Goal: Complete application form: Complete application form

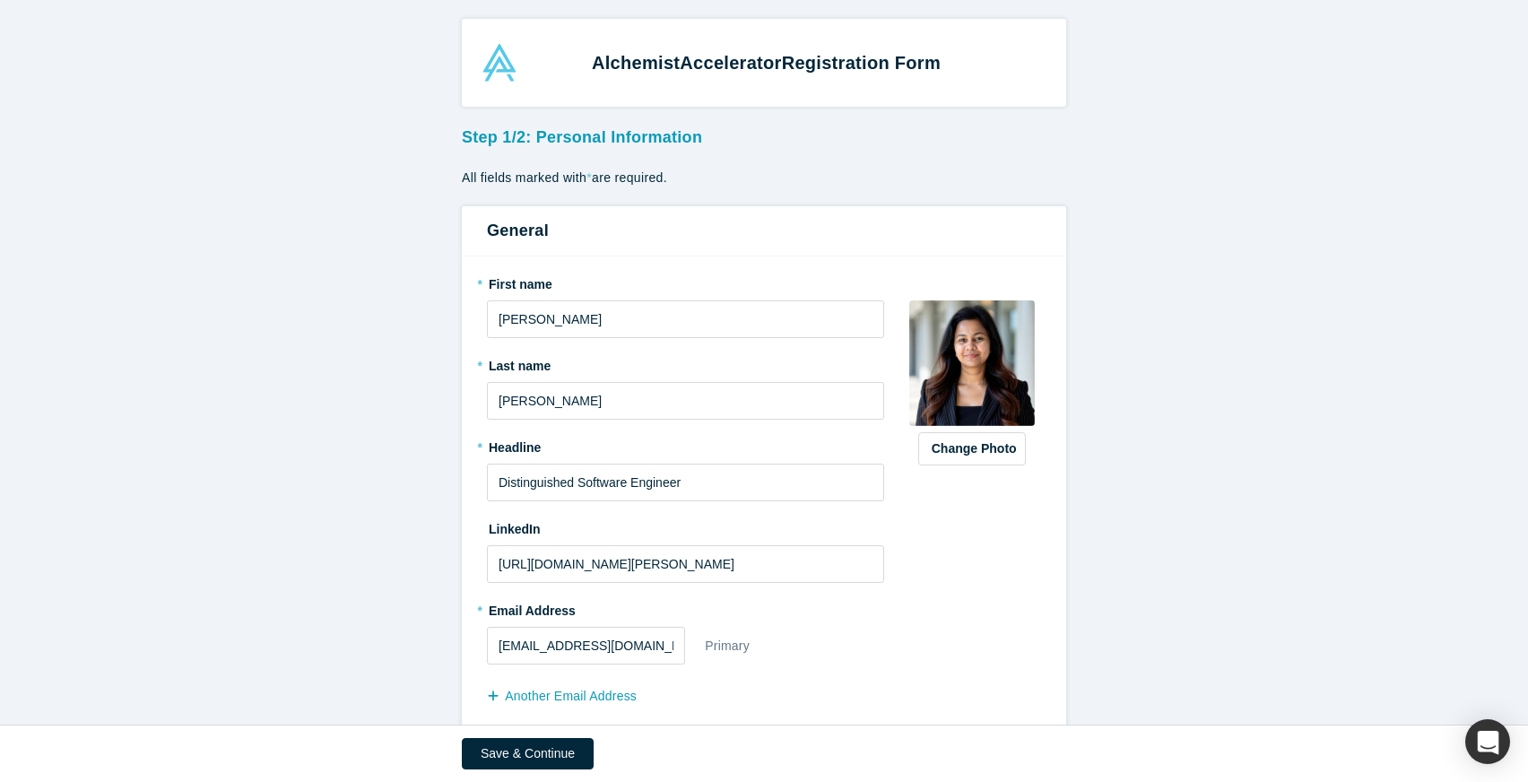
scroll to position [119, 0]
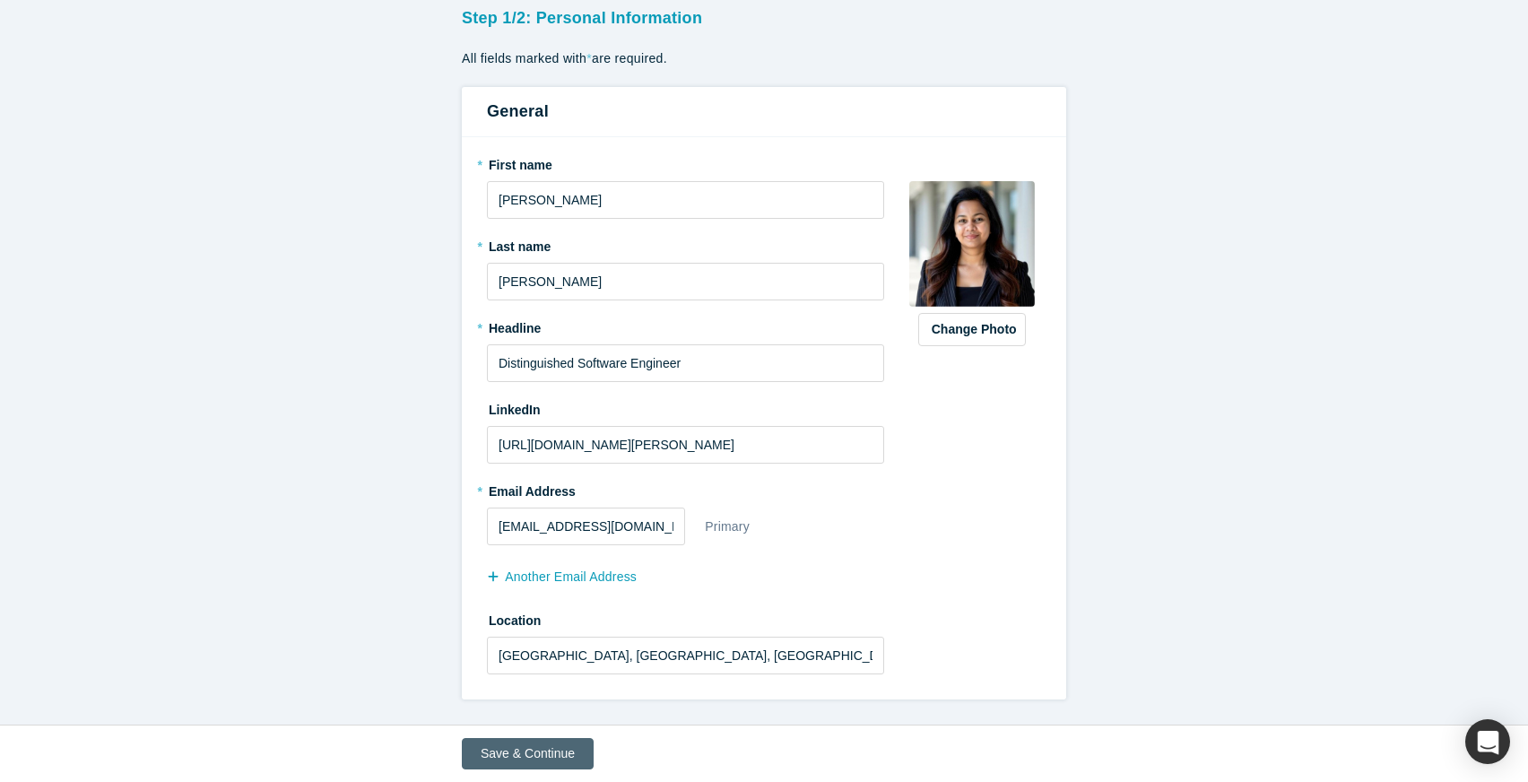
click at [527, 747] on button "Save & Continue" at bounding box center [528, 753] width 132 height 31
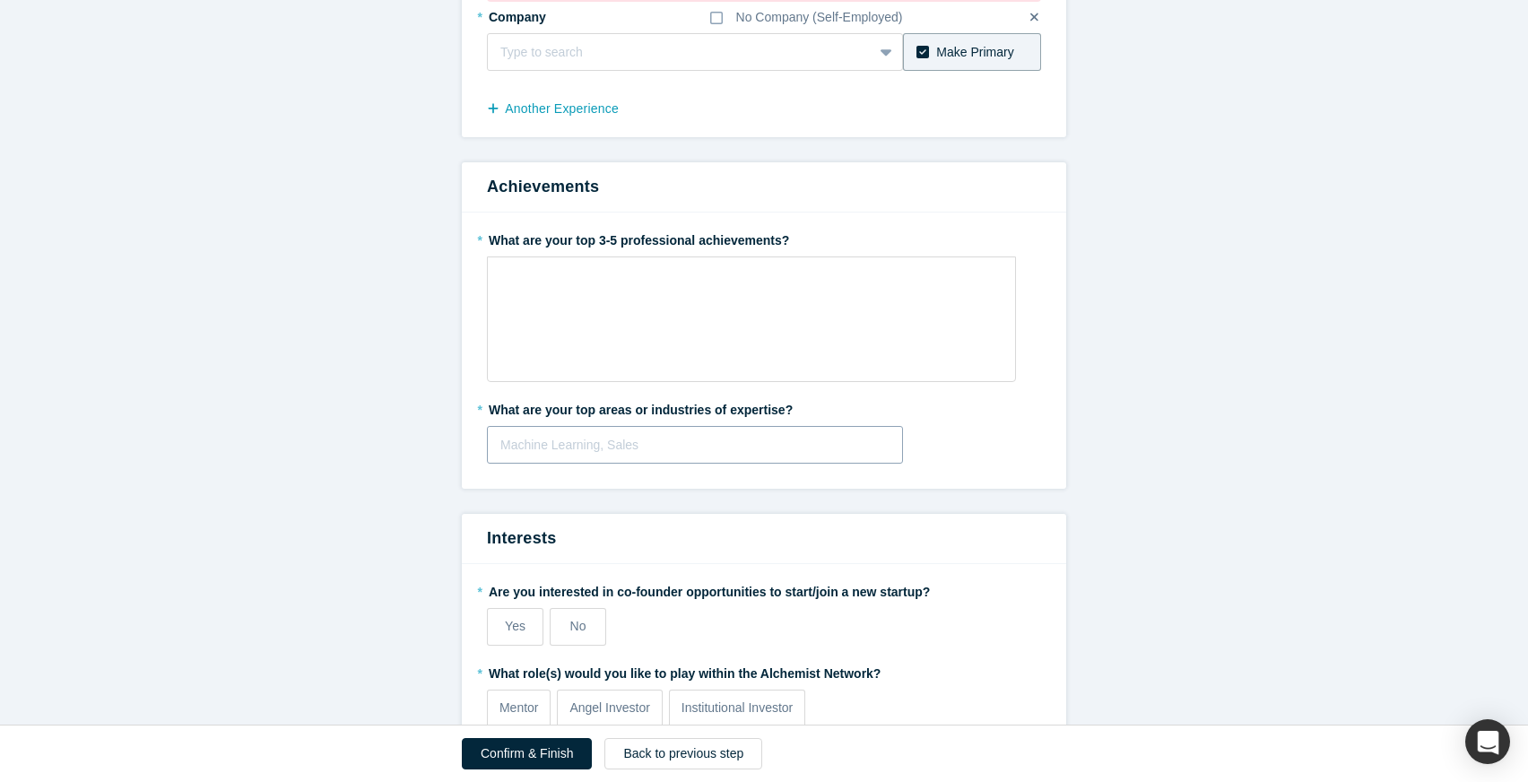
scroll to position [187, 0]
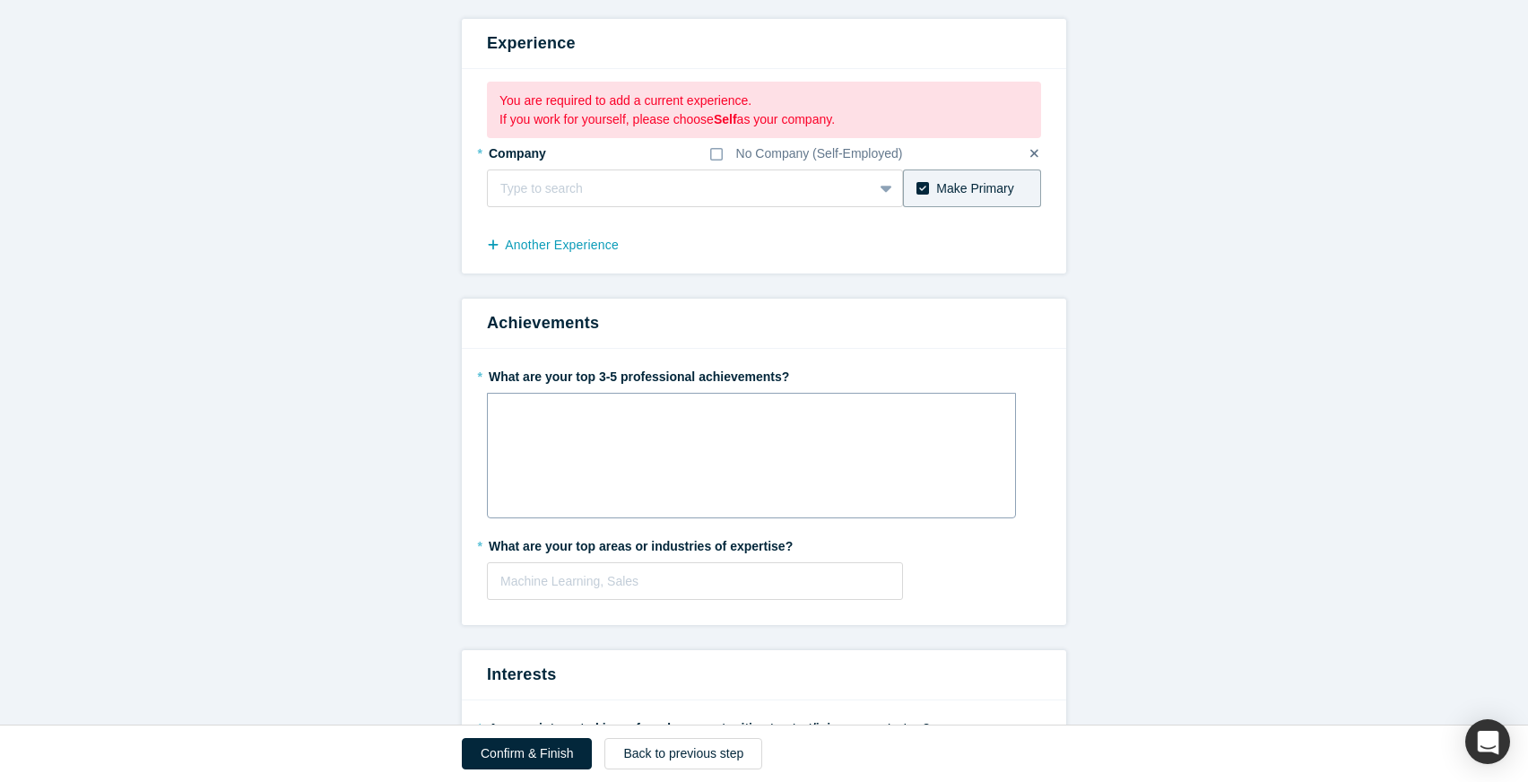
click at [706, 396] on div "rdw-wrapper" at bounding box center [751, 456] width 529 height 126
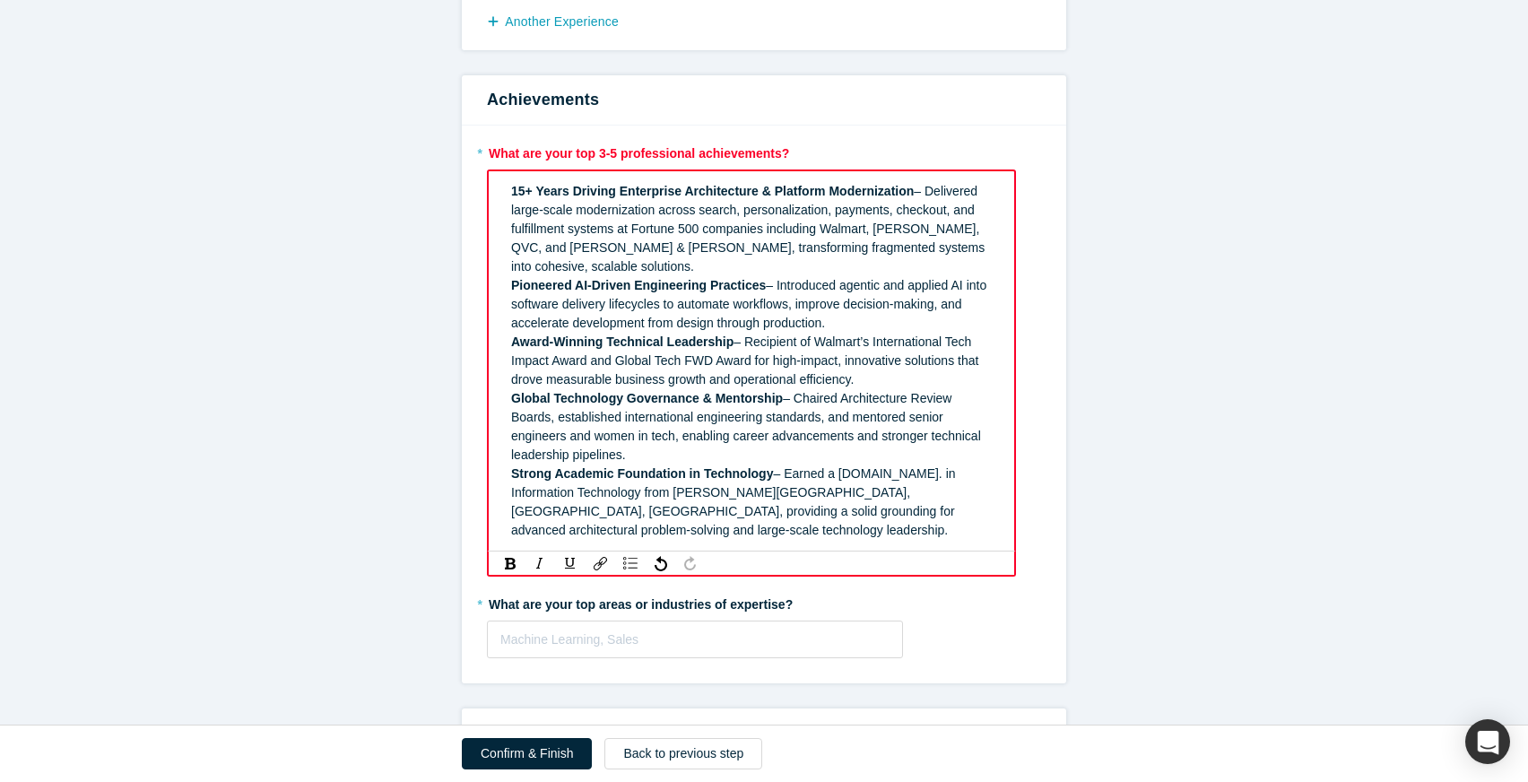
click at [924, 466] on span "– Earned a B.Tech. in Information Technology from Anna University, Chennai, Ind…" at bounding box center [734, 501] width 447 height 71
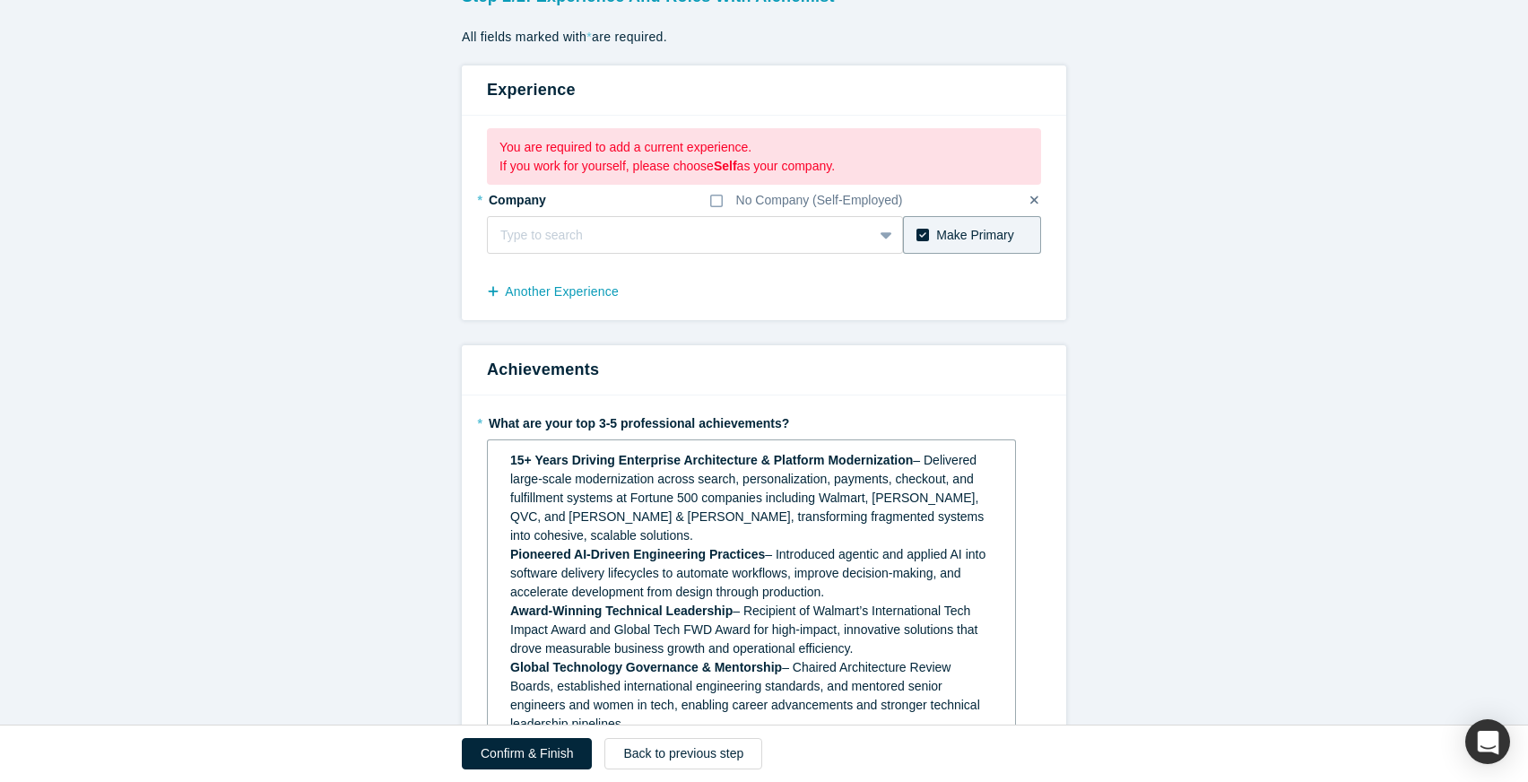
scroll to position [111, 0]
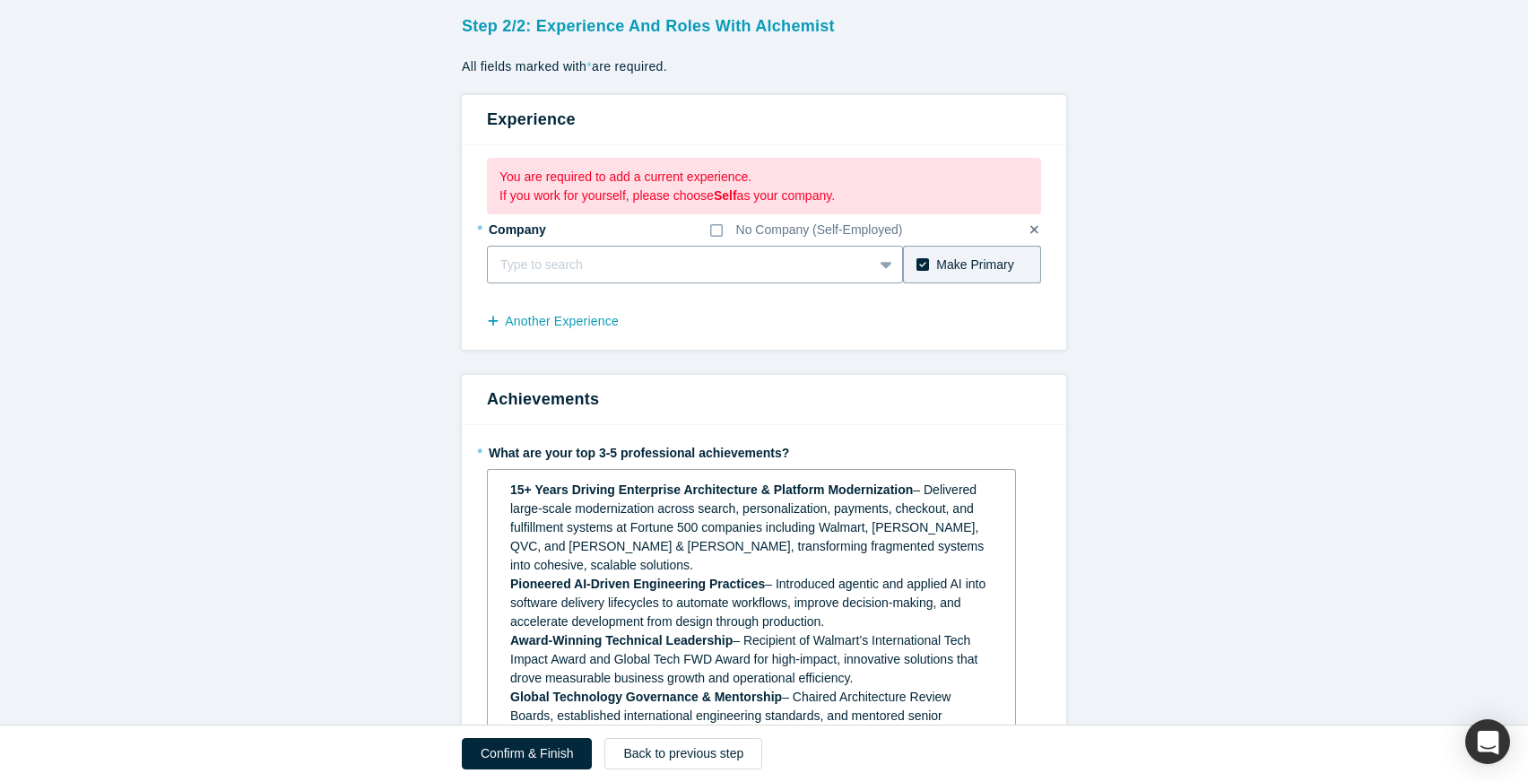
click at [714, 265] on div at bounding box center [679, 265] width 359 height 22
type input "Walmart"
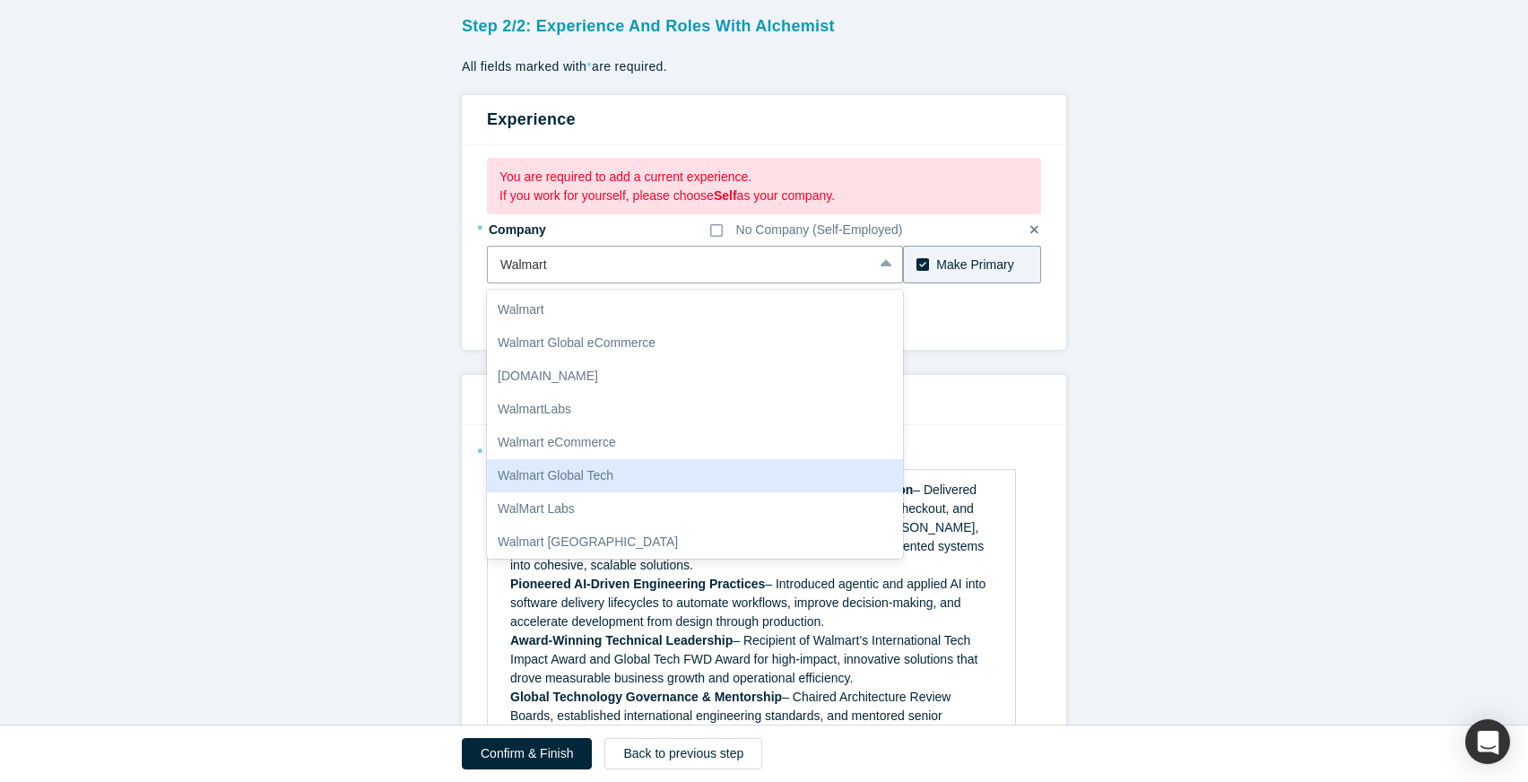
click at [596, 483] on div "Walmart Global Tech" at bounding box center [695, 475] width 416 height 33
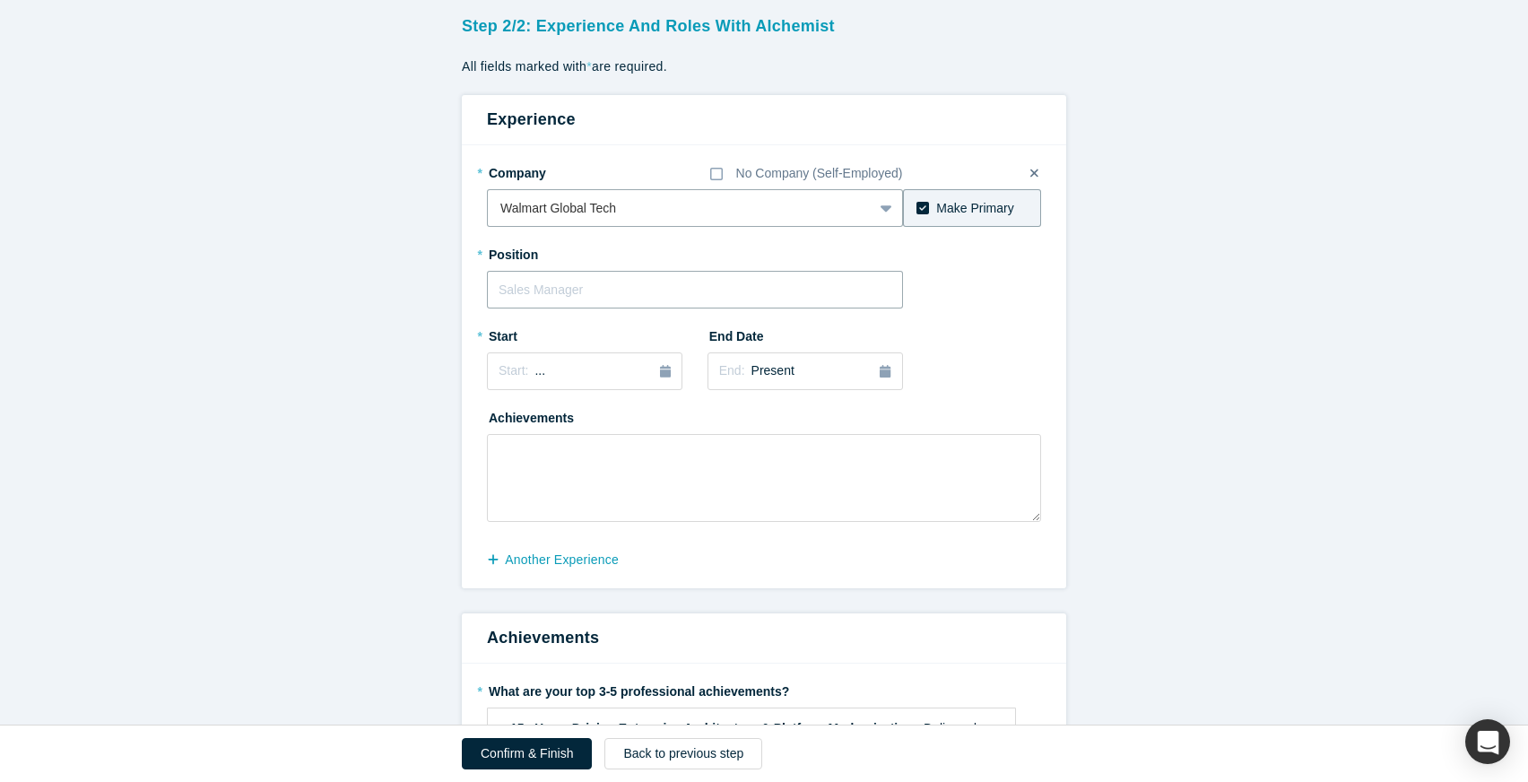
click at [723, 290] on input "text" at bounding box center [695, 290] width 416 height 38
type input "Distinguished Software Engineer"
click at [621, 377] on div "Start: ..." at bounding box center [584, 371] width 172 height 20
click at [524, 457] on div "Jan" at bounding box center [523, 458] width 57 height 19
click at [620, 371] on div "Start: December 2024" at bounding box center [584, 371] width 172 height 19
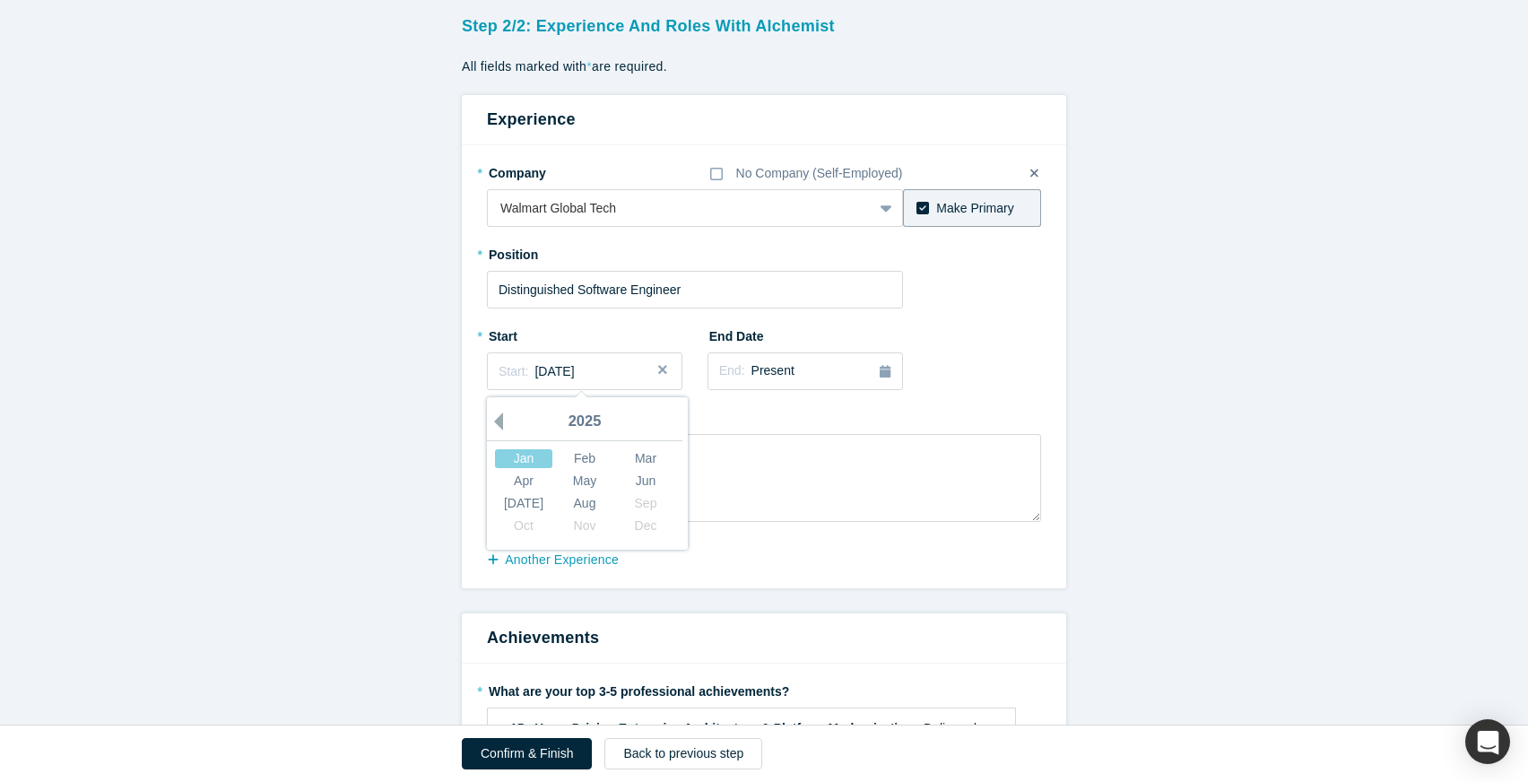
click at [489, 424] on button "Previous Year" at bounding box center [494, 421] width 18 height 18
click at [498, 423] on button "Previous Year" at bounding box center [494, 421] width 18 height 18
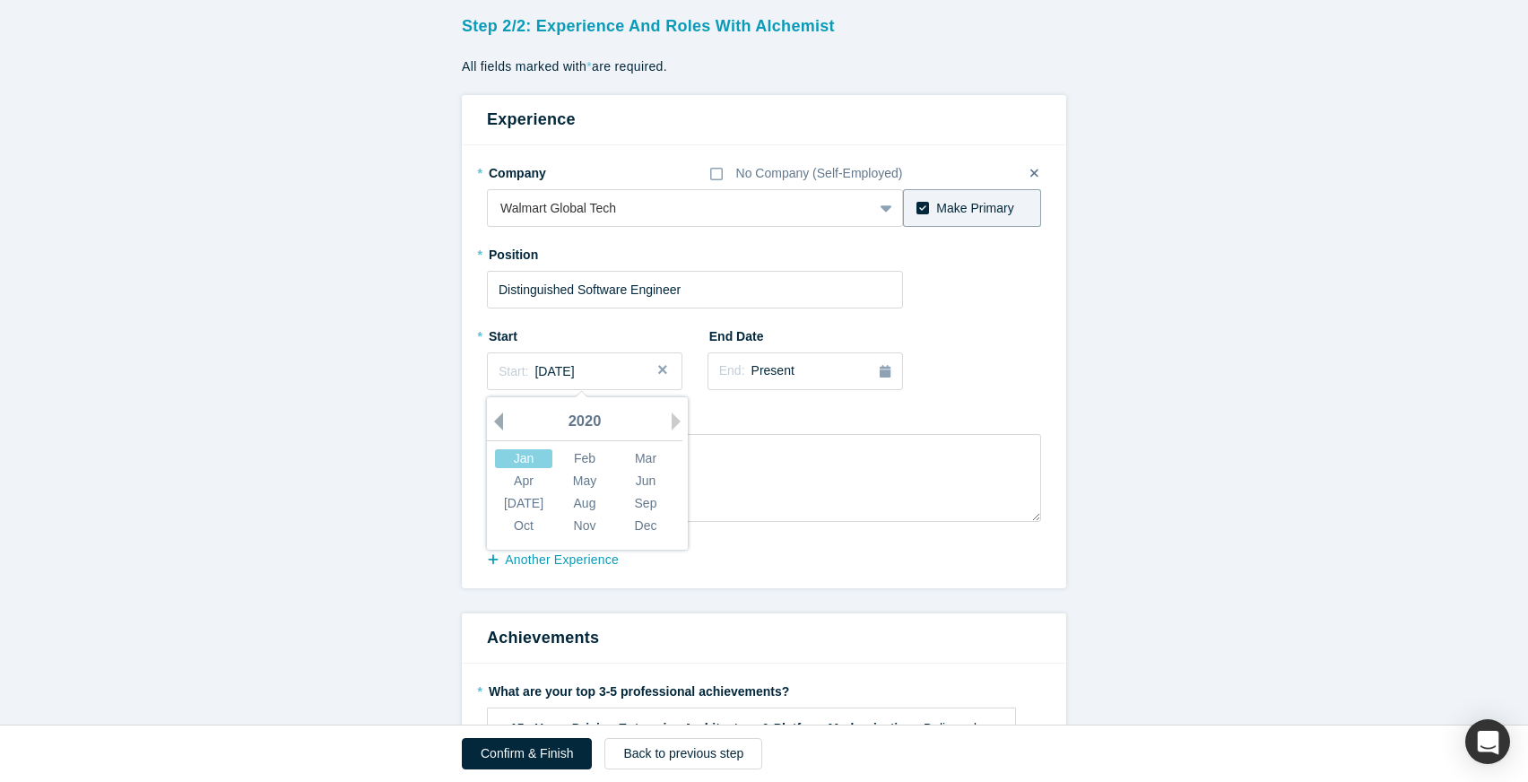
click at [498, 423] on button "Previous Year" at bounding box center [494, 421] width 18 height 18
click at [525, 462] on div "Jan" at bounding box center [523, 458] width 57 height 19
click at [784, 362] on div "End: Present" at bounding box center [756, 371] width 75 height 20
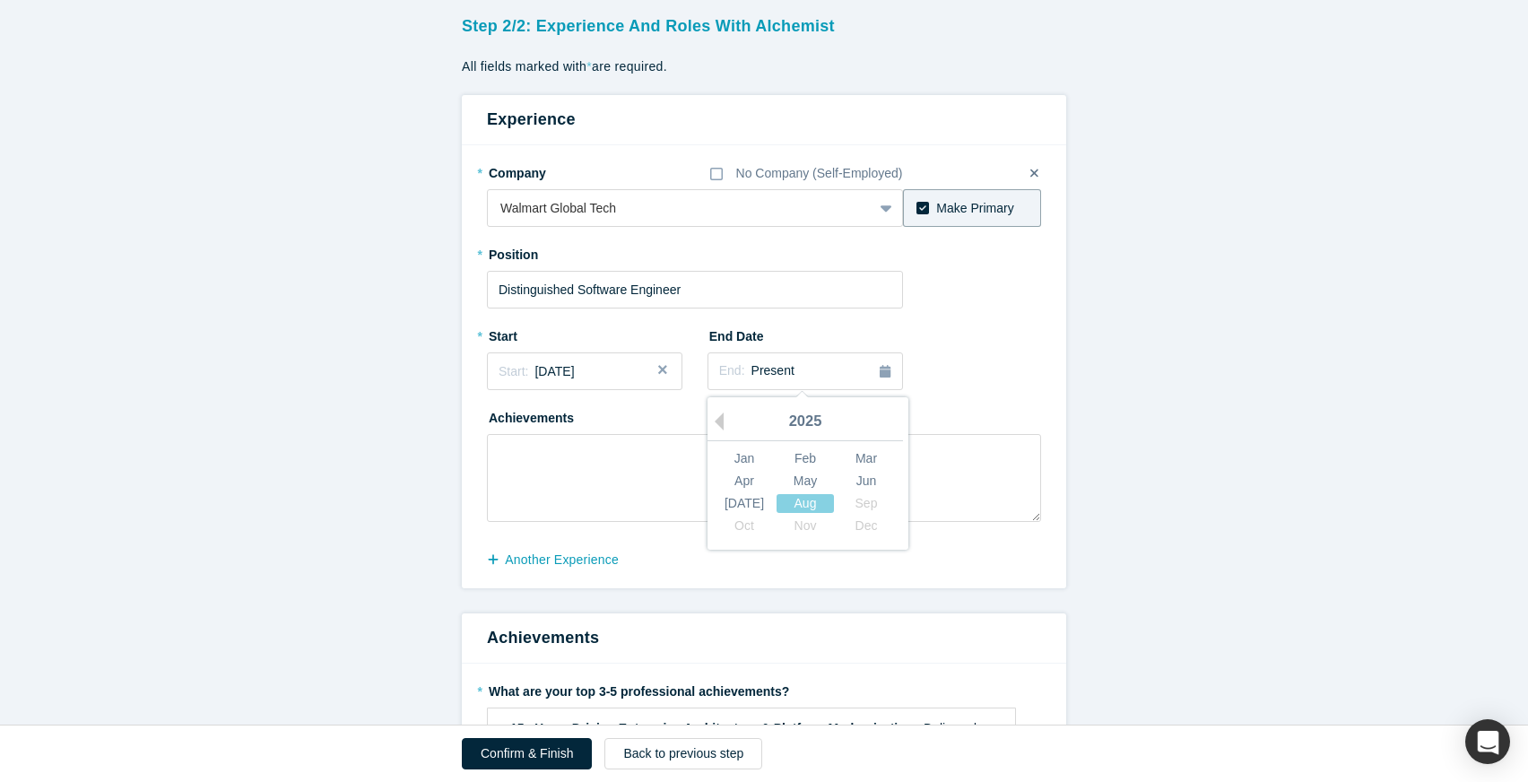
click at [919, 310] on div "* Company No Company (Self-Employed) Walmart Global Tech To pick up a draggable…" at bounding box center [764, 340] width 554 height 364
click at [675, 469] on textarea at bounding box center [764, 478] width 554 height 88
paste textarea "Global Platform Leadership – Architected Walmart’s next-generation omni-channel…"
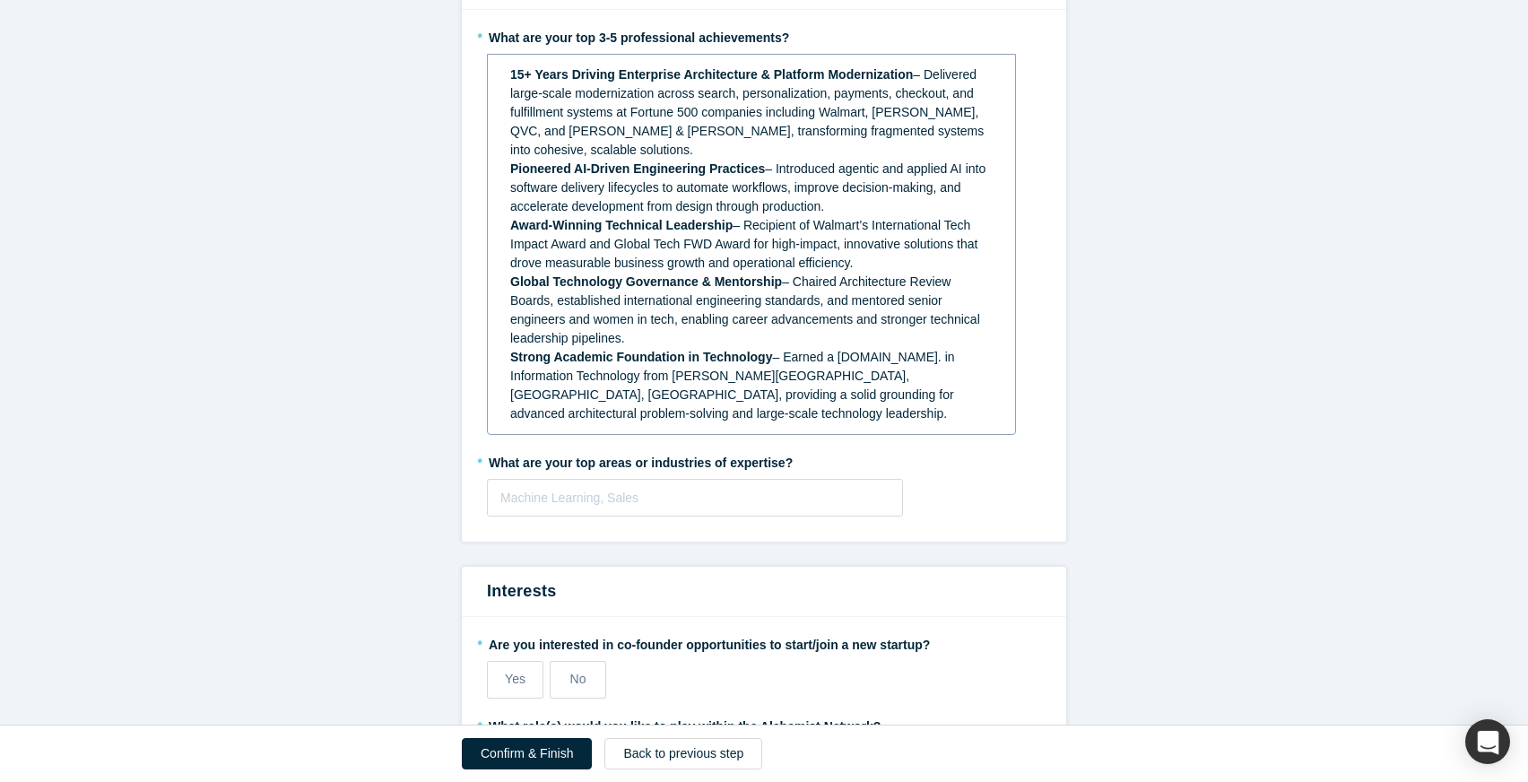
scroll to position [807, 0]
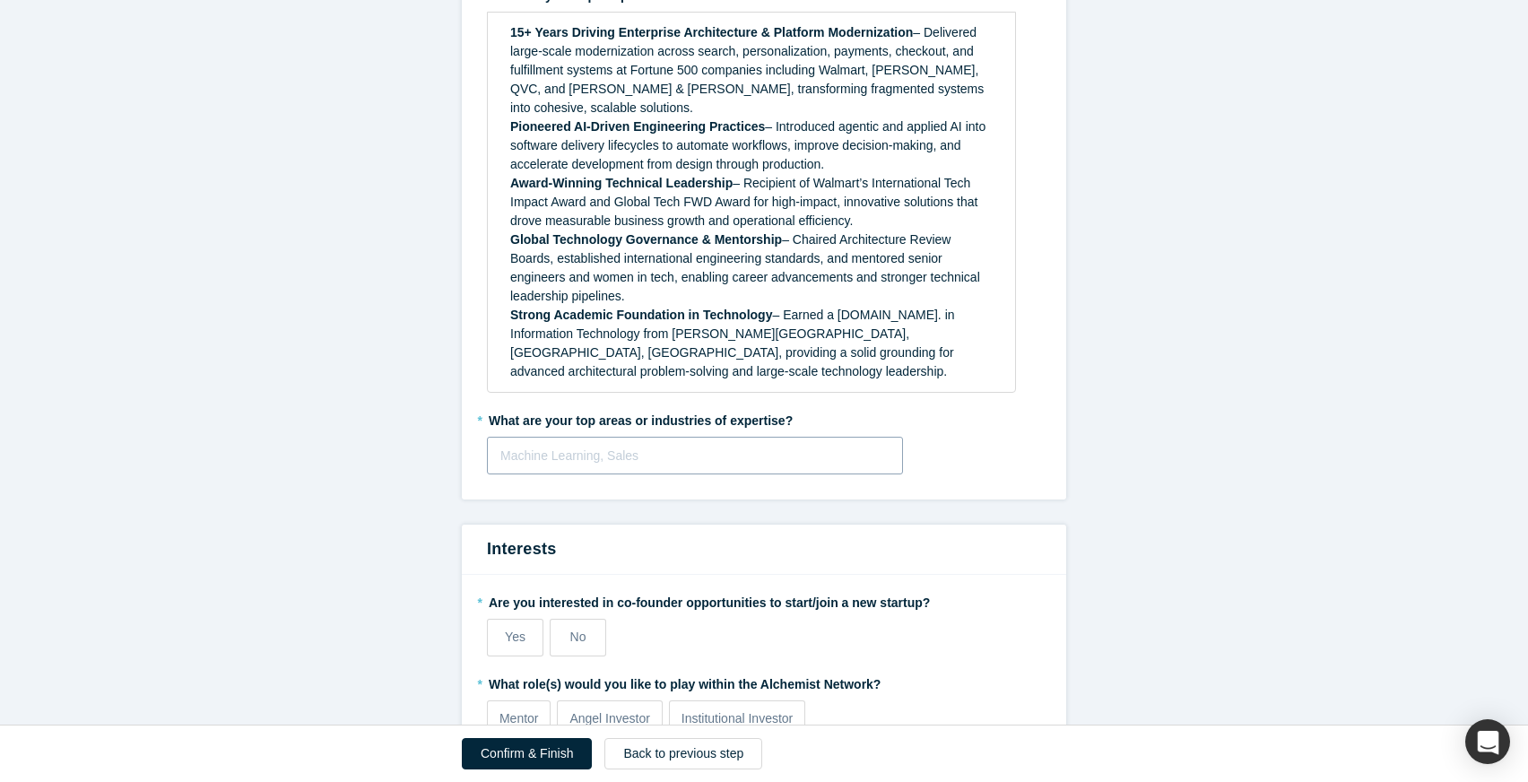
type textarea "Global Platform Leadership – Architected Walmart’s next-generation omni-channel…"
click at [814, 445] on div at bounding box center [694, 456] width 389 height 22
type input "Sof"
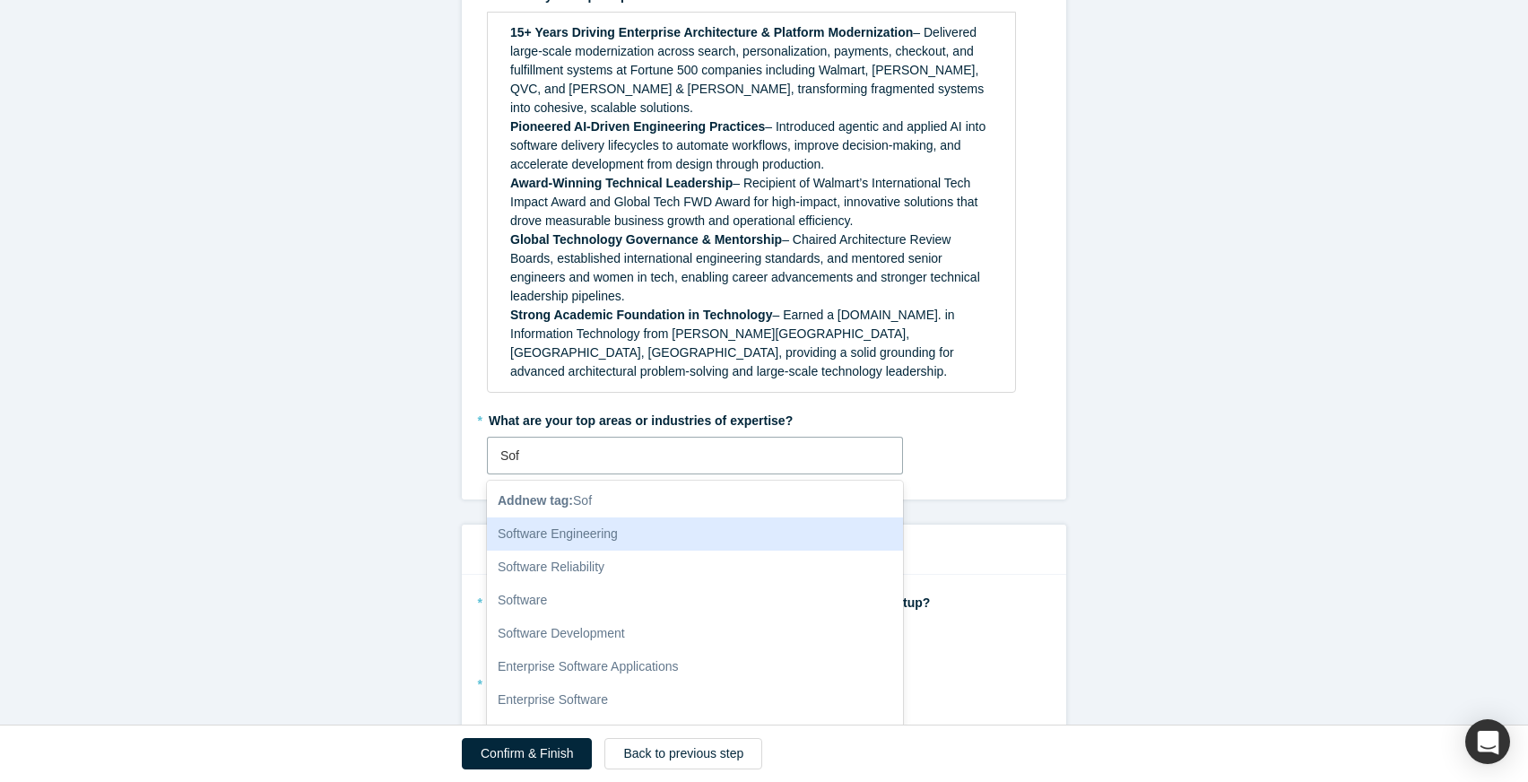
click at [746, 517] on div "Software Engineering" at bounding box center [695, 533] width 416 height 33
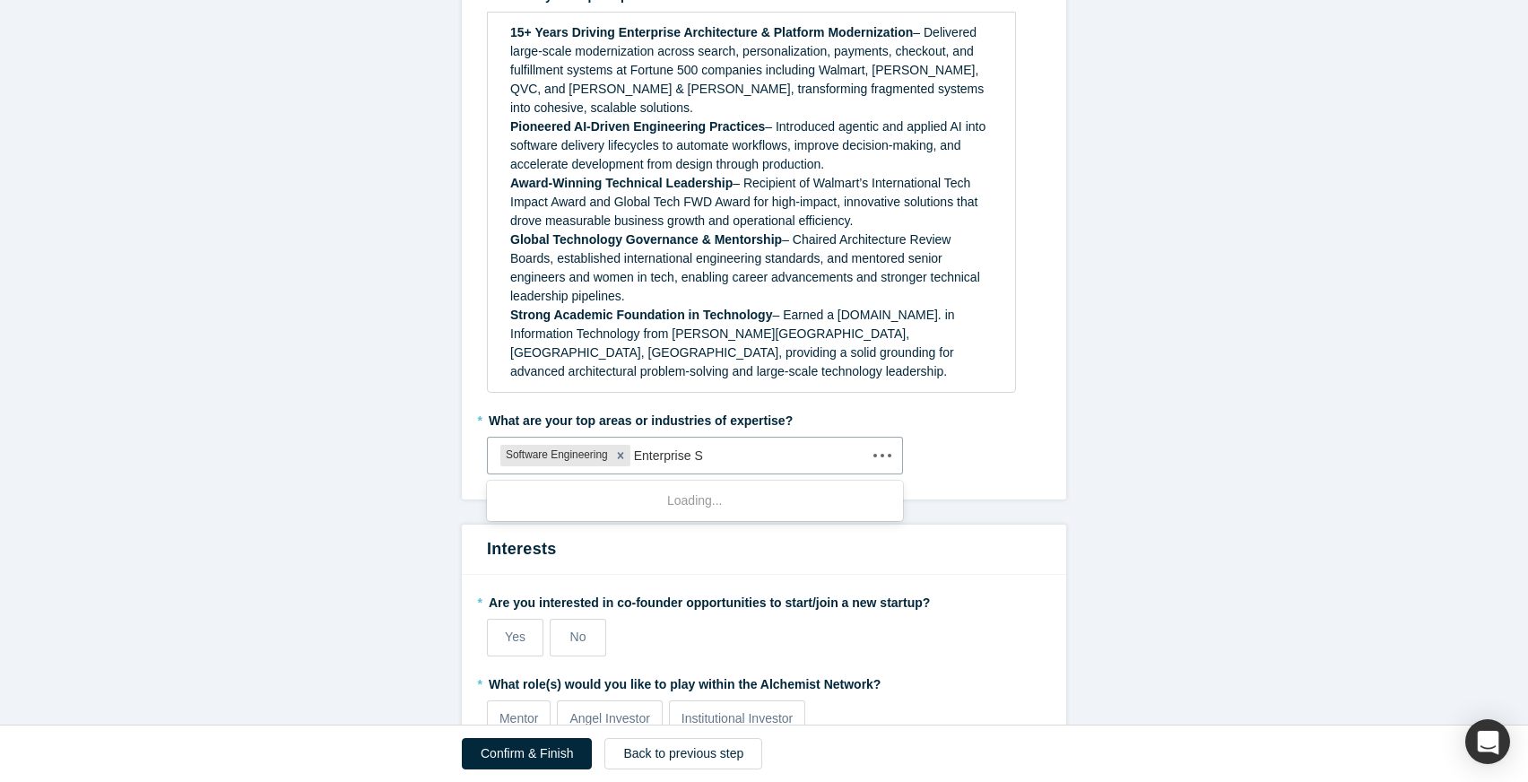
type input "Enterprise So"
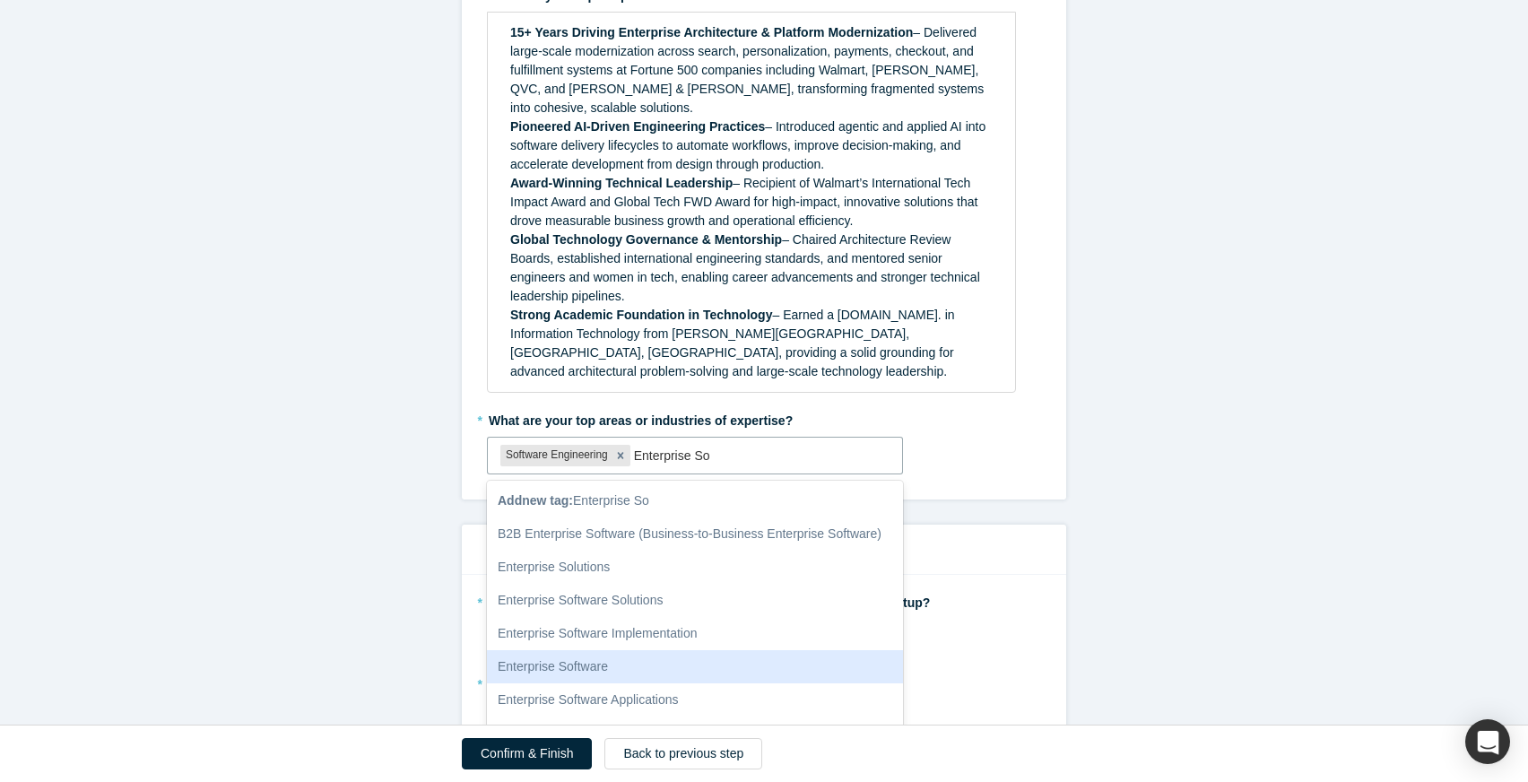
click at [660, 650] on div "Enterprise Software" at bounding box center [695, 666] width 416 height 33
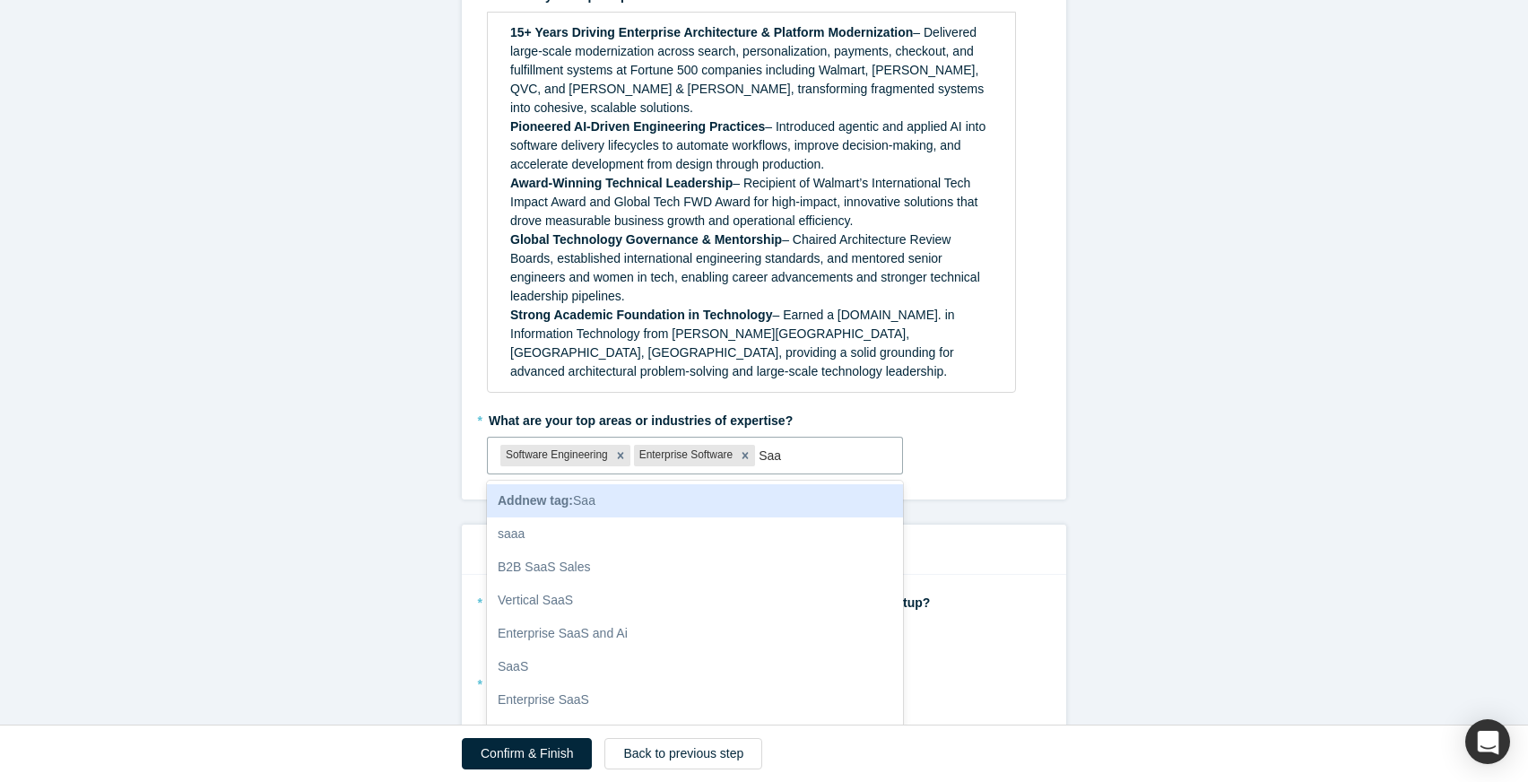
type input "SaaS"
click at [746, 484] on div "SaaS" at bounding box center [695, 500] width 416 height 33
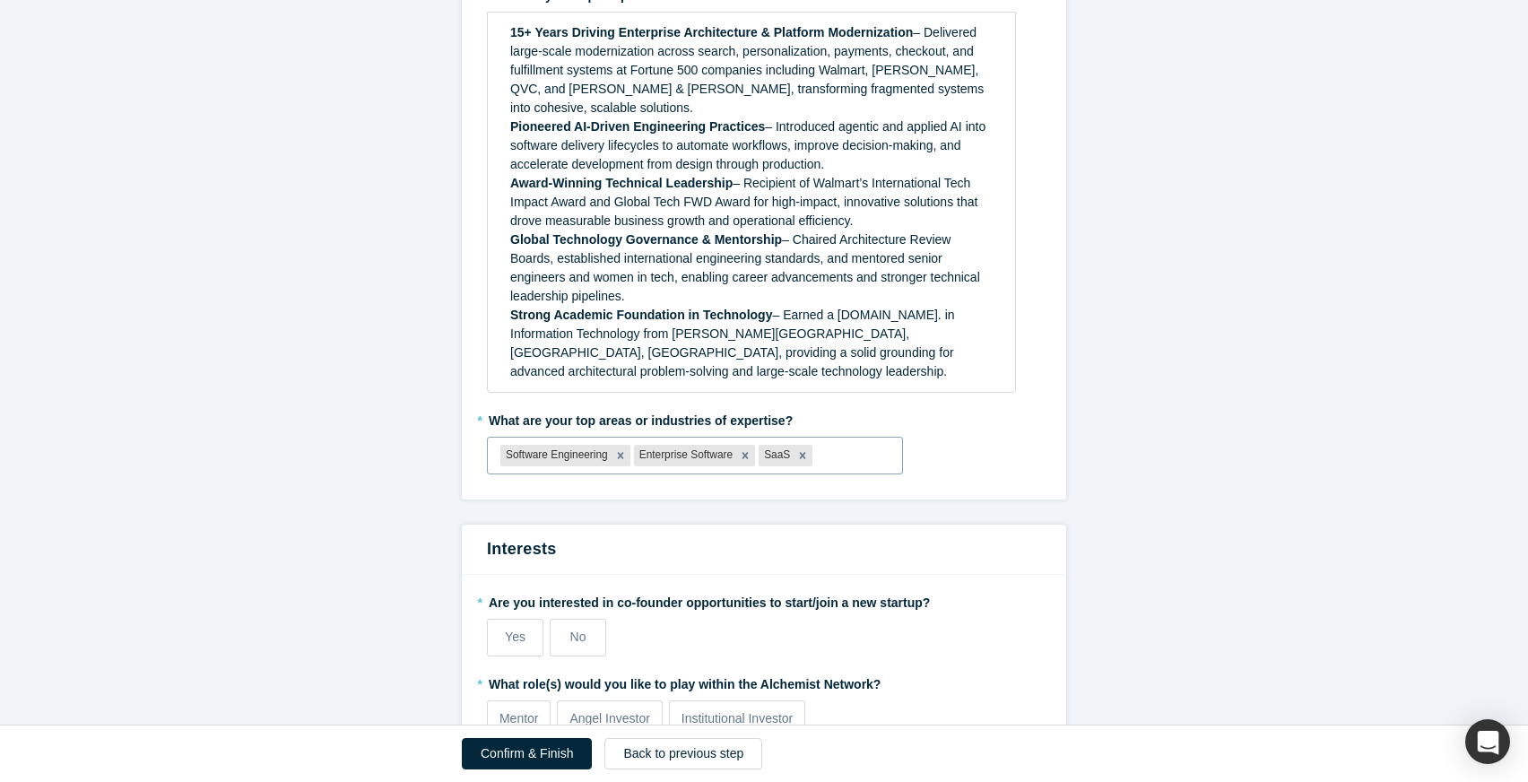
type input "M"
type input "E"
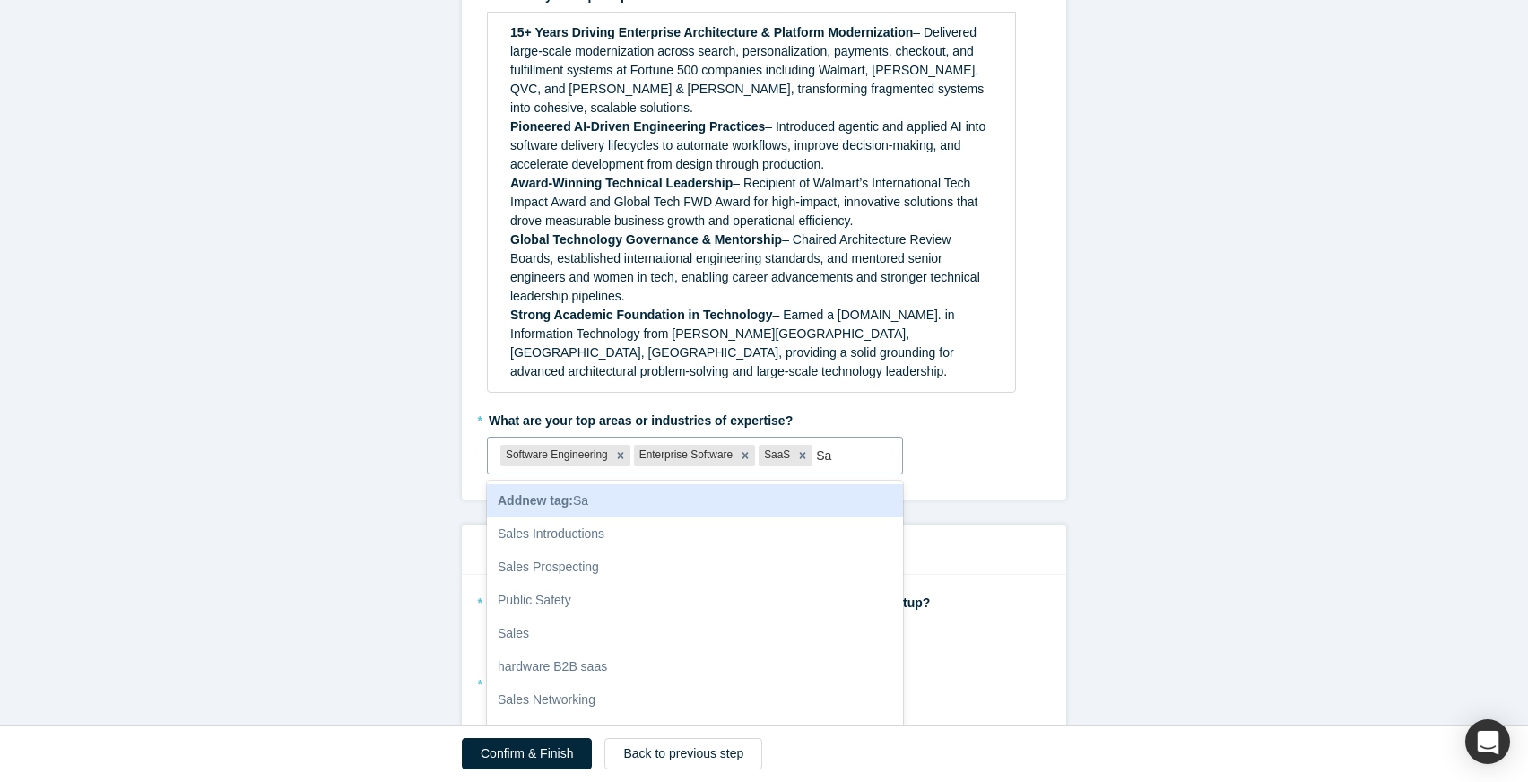
type input "S"
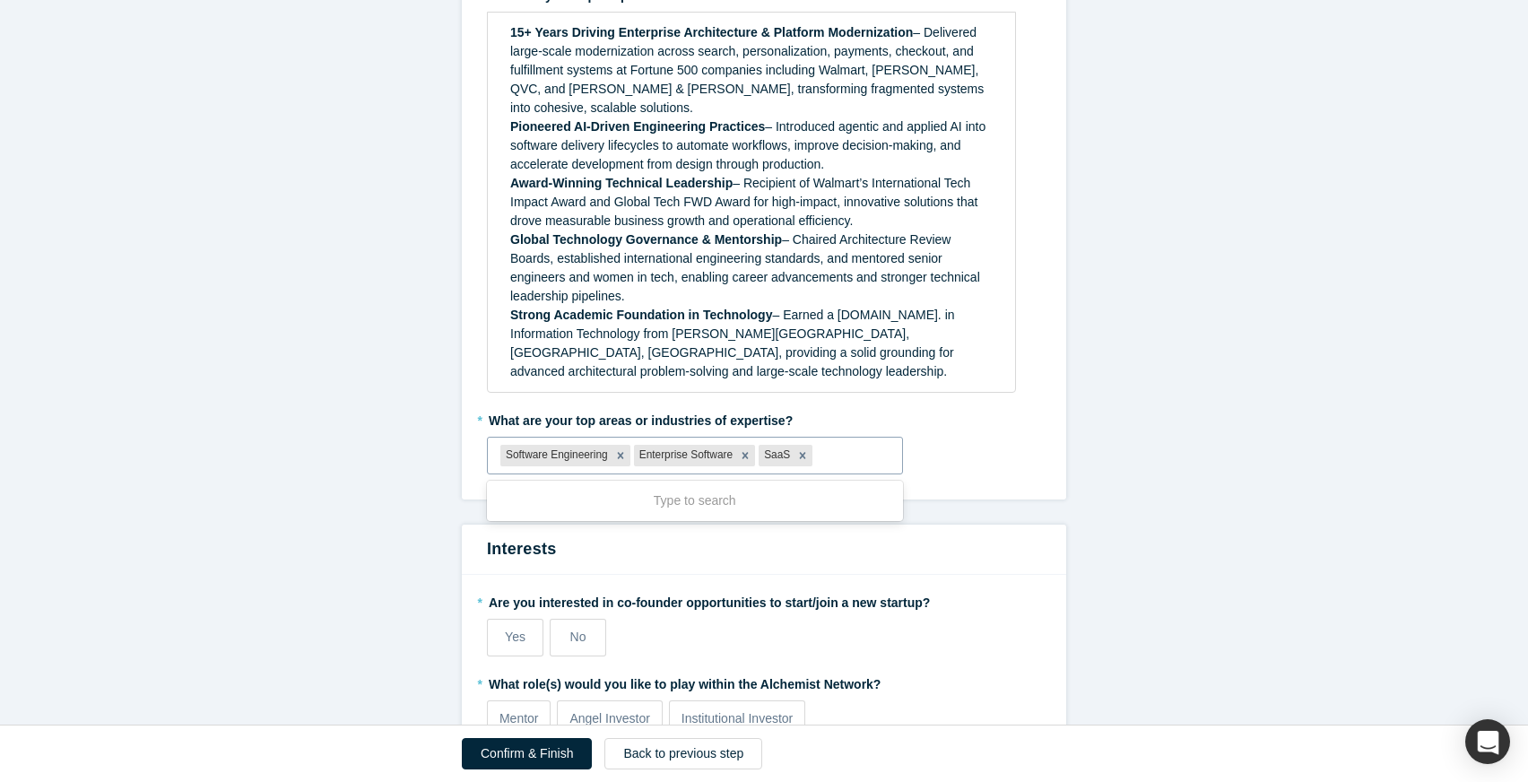
type input "E"
type input "C"
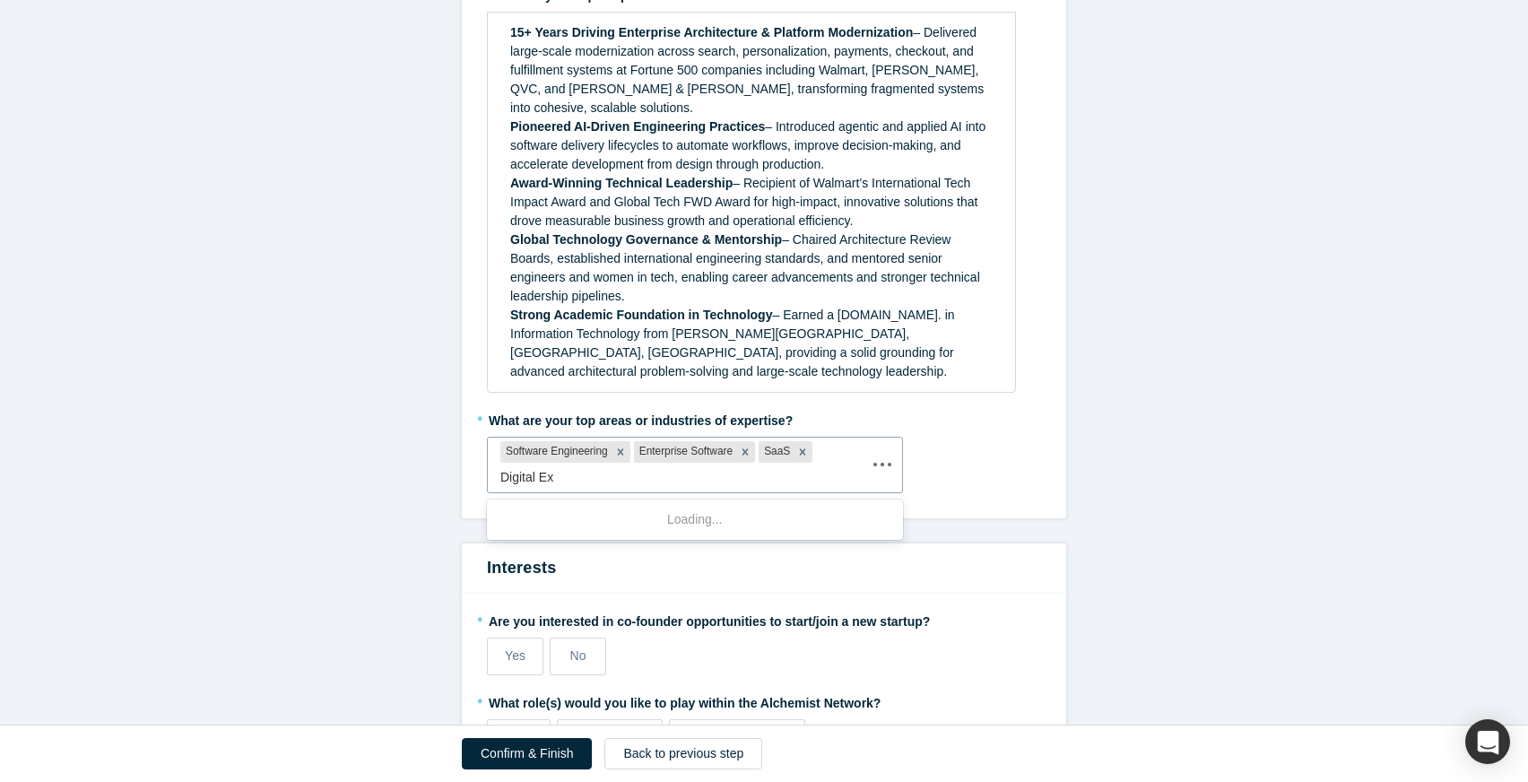
type input "Digital Exp"
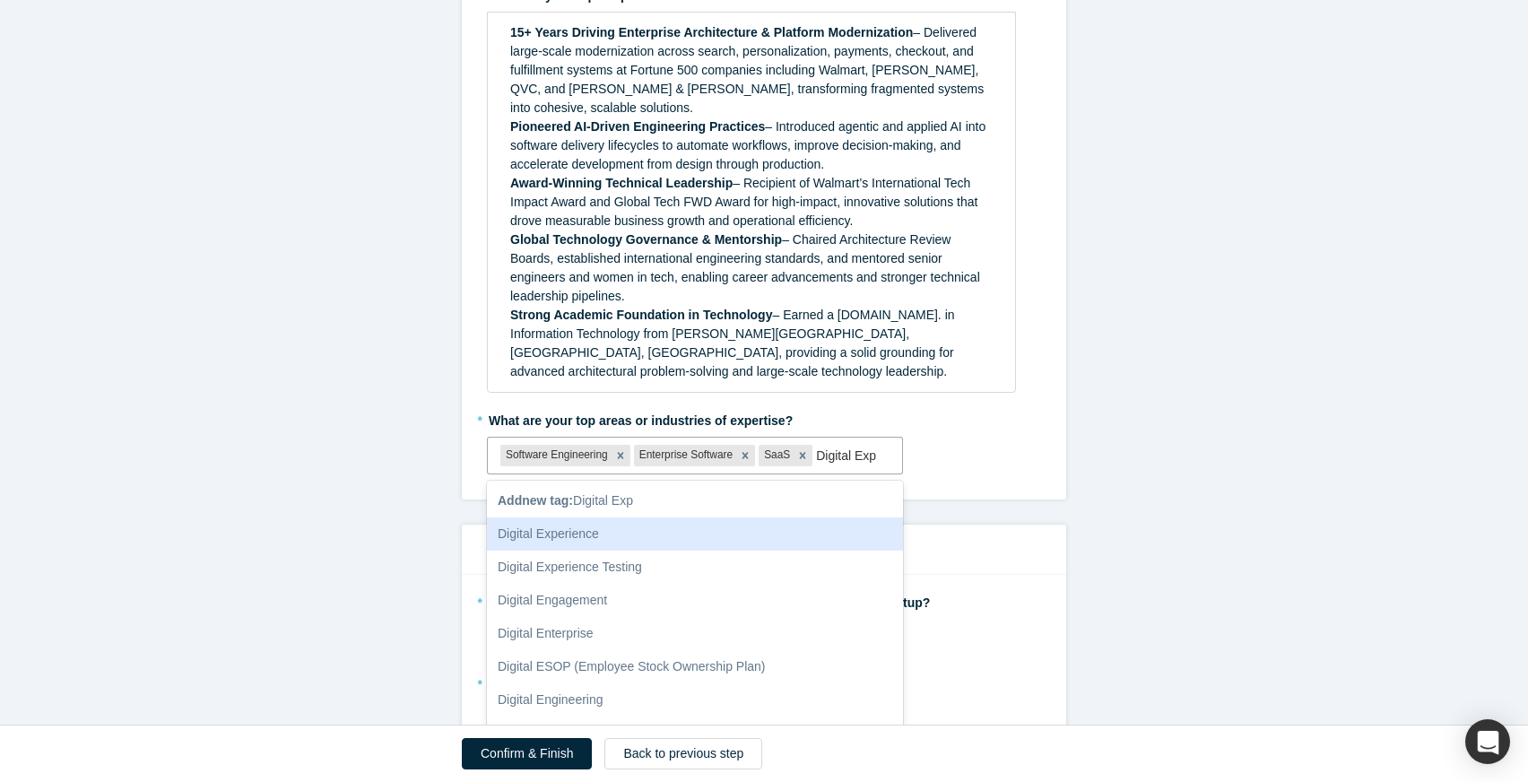
click at [700, 517] on div "Digital Experience" at bounding box center [695, 533] width 416 height 33
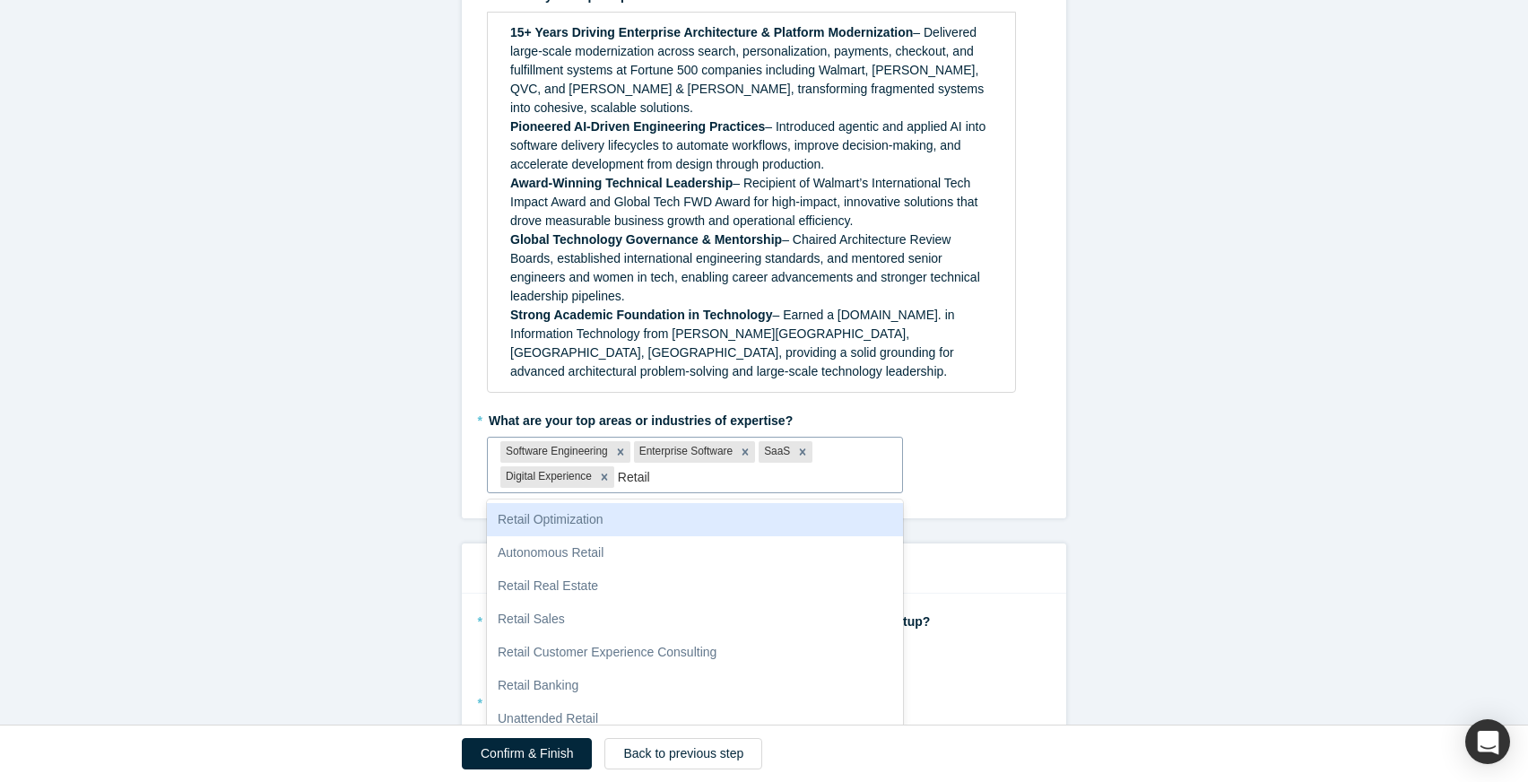
type input "Retail"
click at [669, 503] on div "Retail" at bounding box center [695, 519] width 416 height 33
click at [626, 503] on div "Retail" at bounding box center [695, 519] width 416 height 33
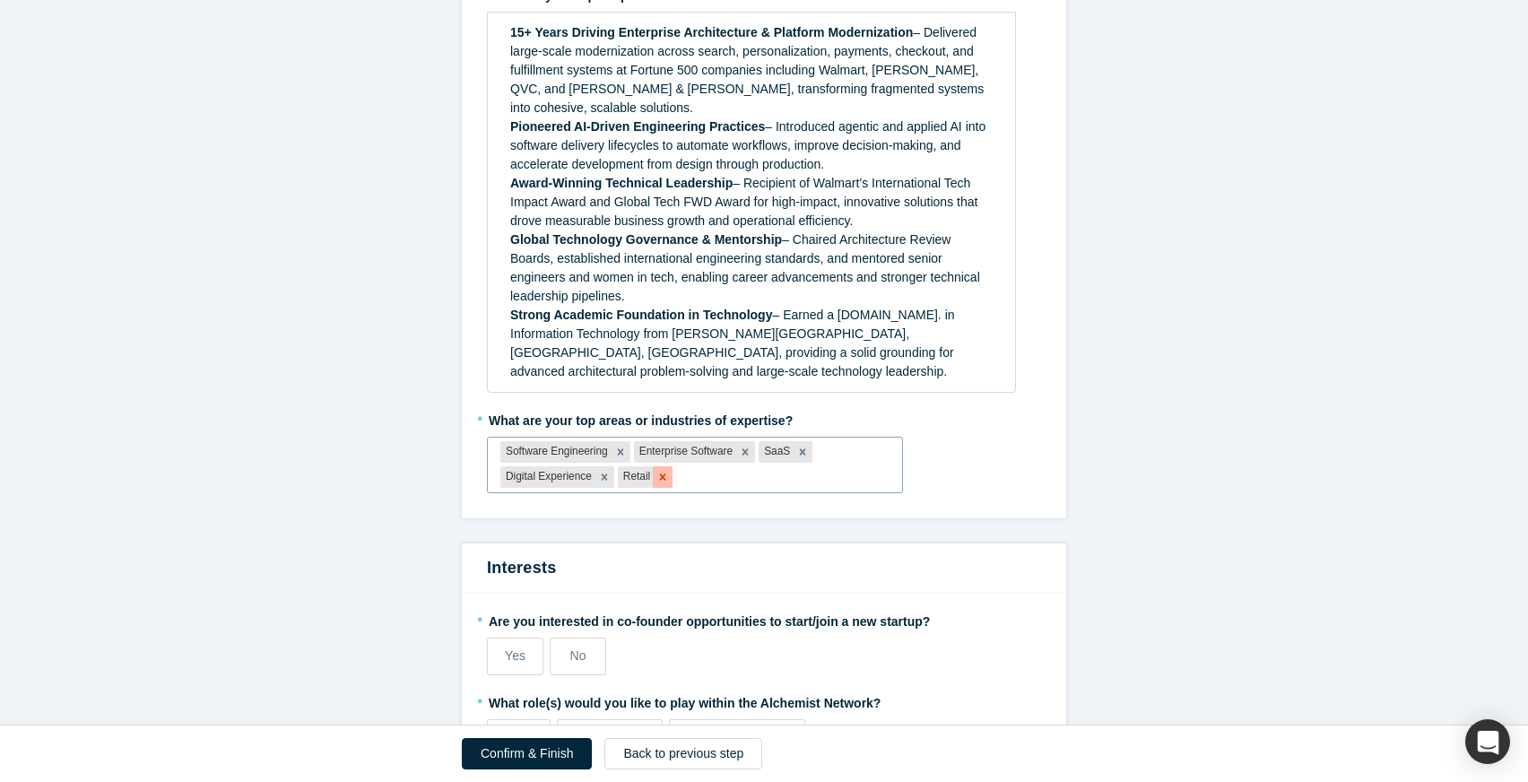
click at [664, 471] on icon "Remove Retail" at bounding box center [662, 477] width 13 height 13
type input "S"
type input "Distributed S"
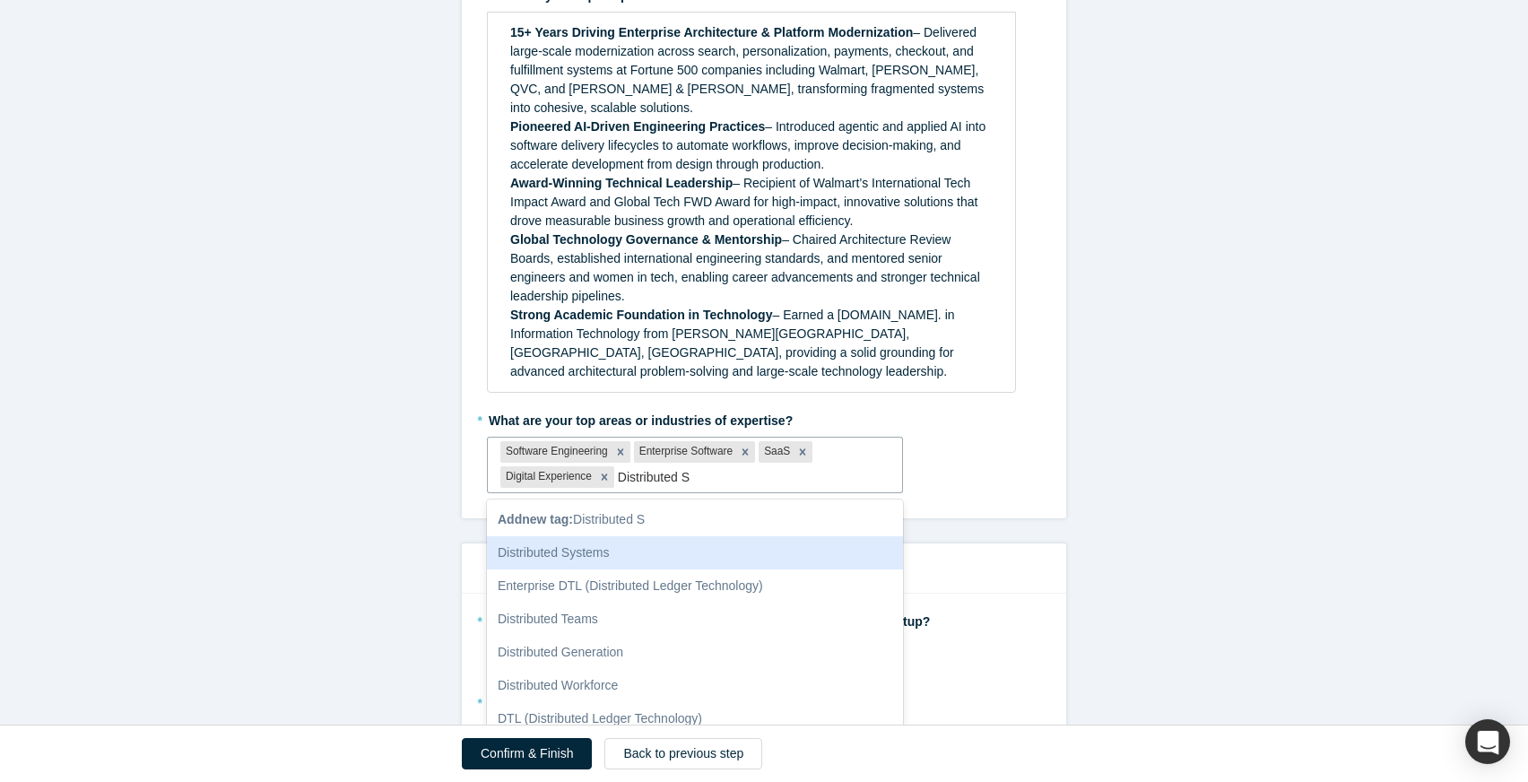
click at [660, 536] on div "Distributed Systems" at bounding box center [695, 552] width 416 height 33
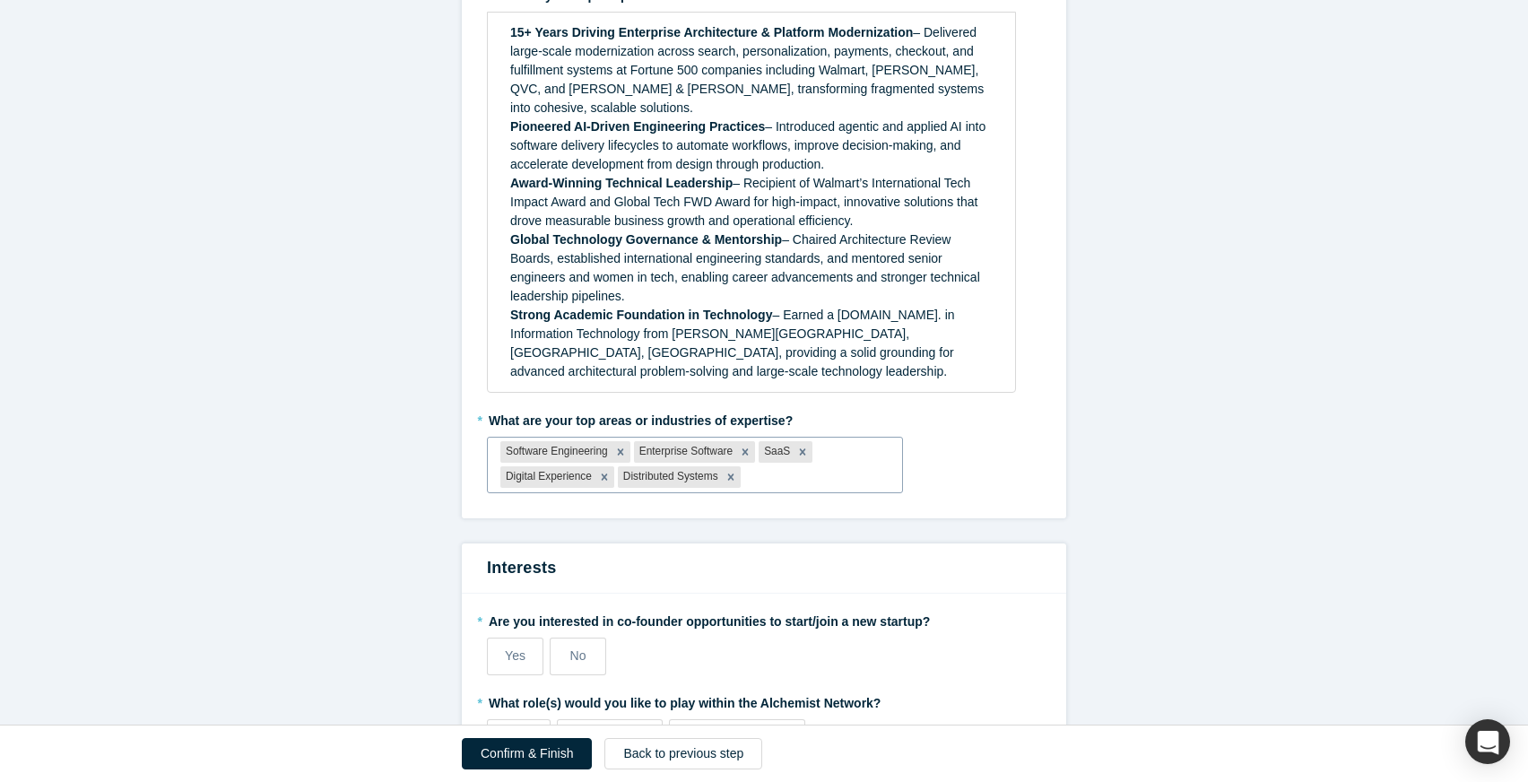
type input "S"
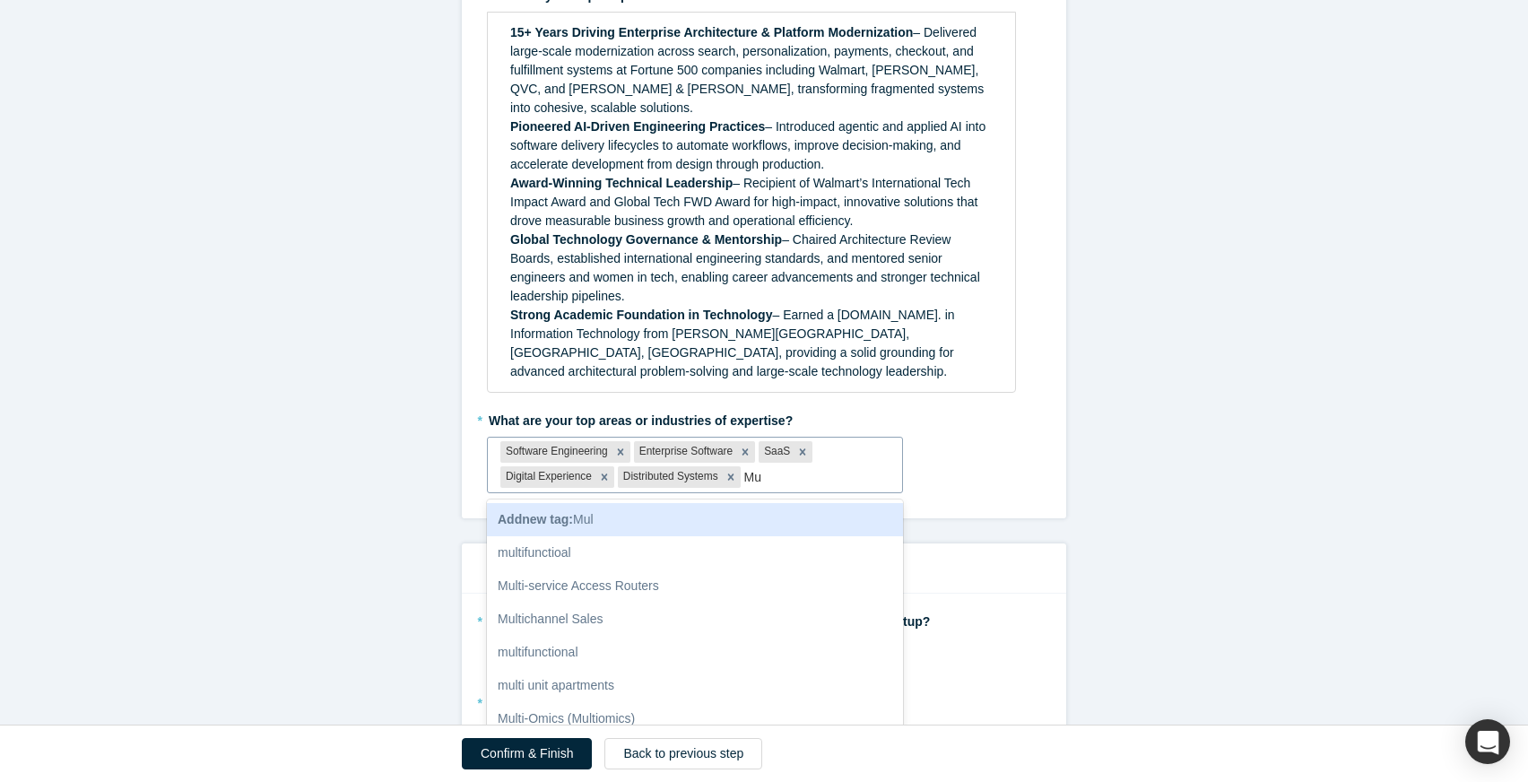
type input "M"
type input "cloud n"
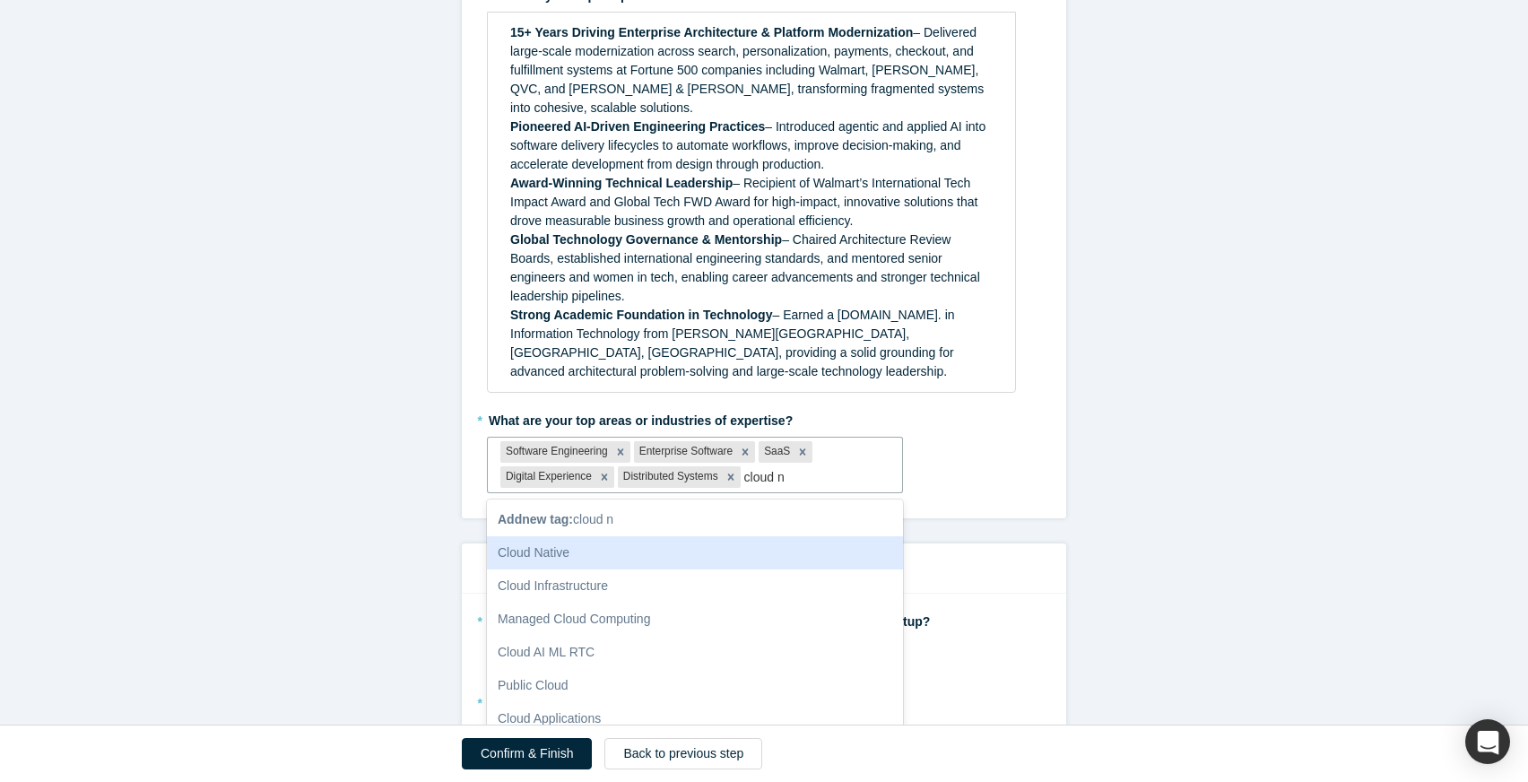
click at [744, 536] on div "Cloud Native" at bounding box center [695, 552] width 416 height 33
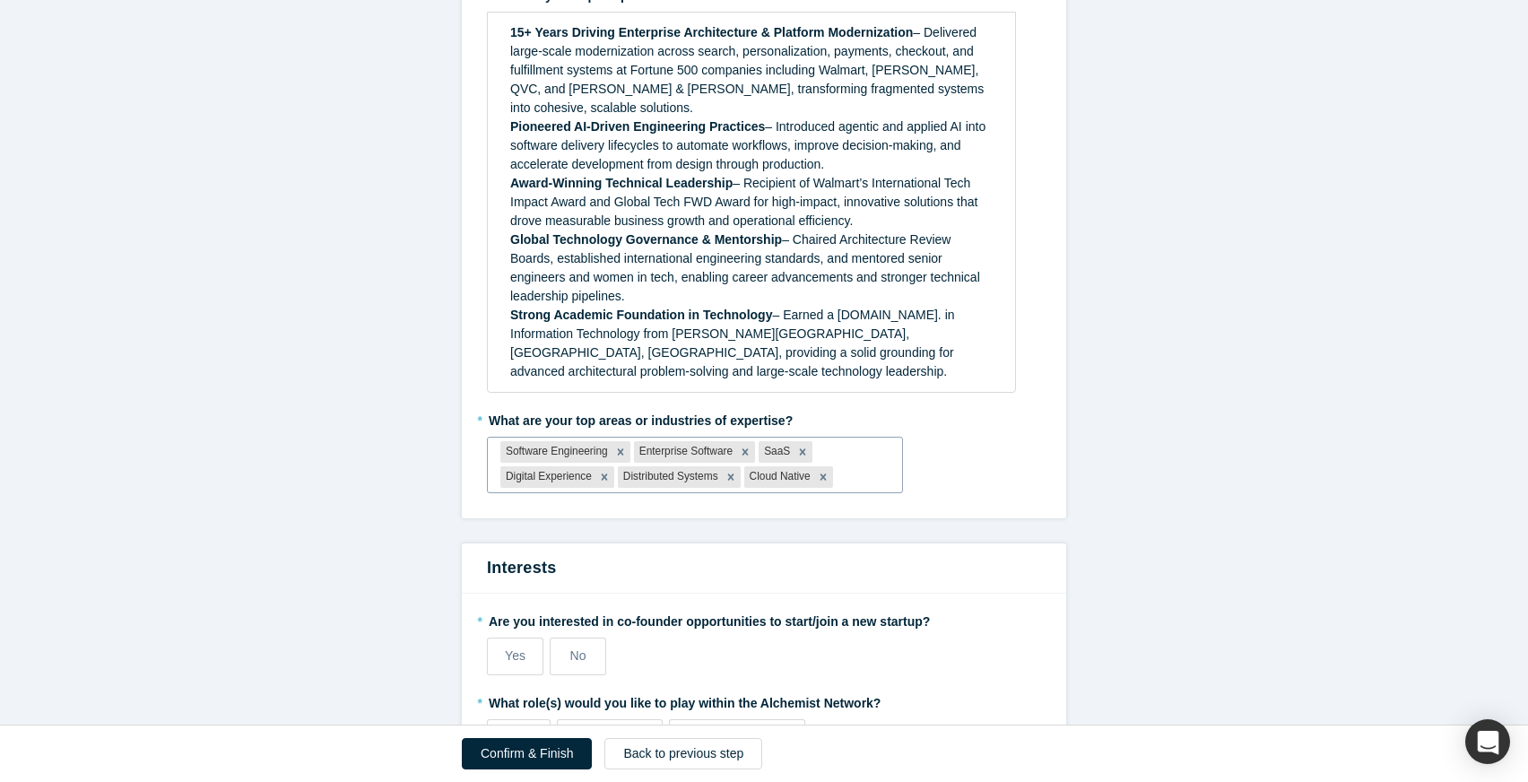
type input "C"
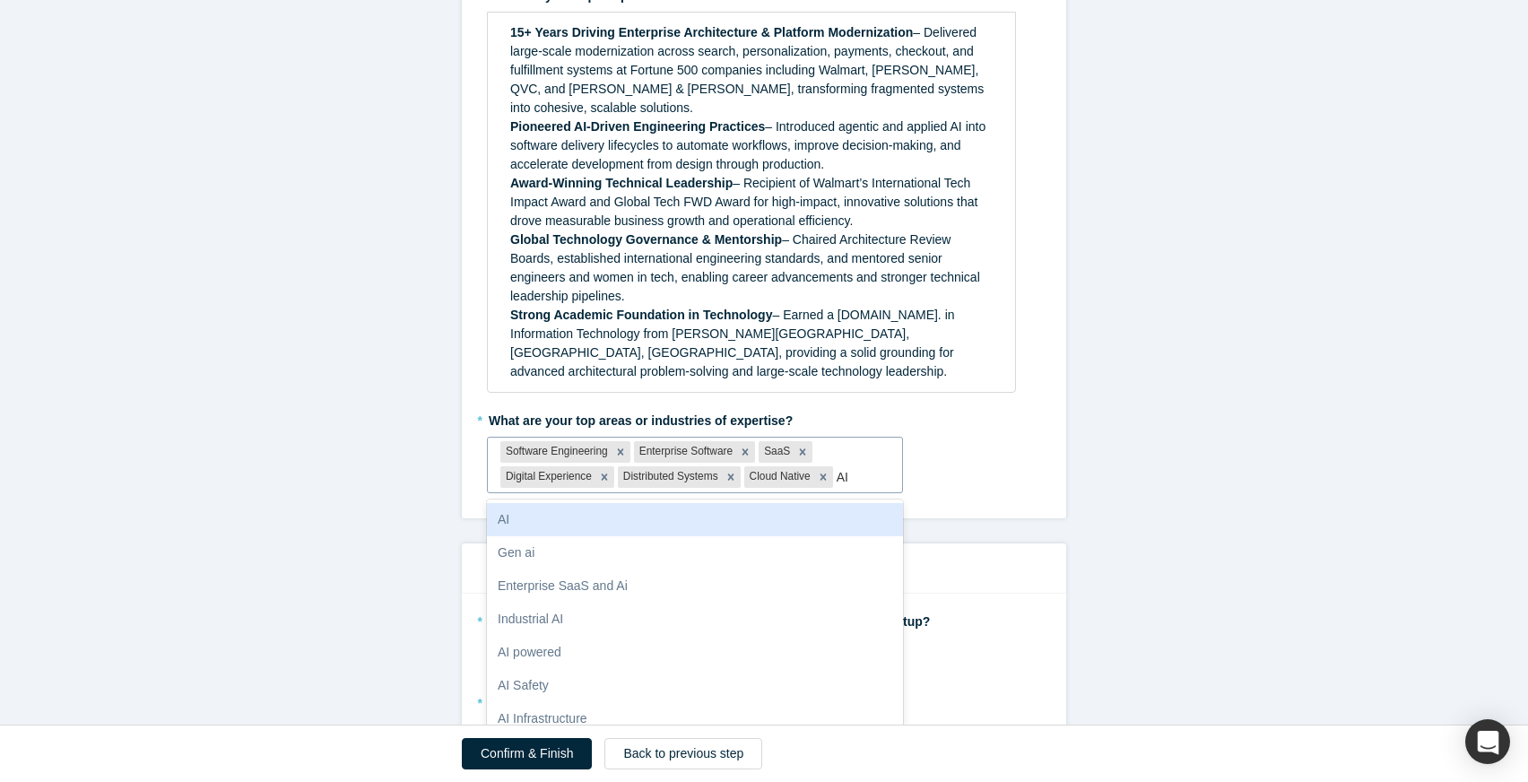
type input "A"
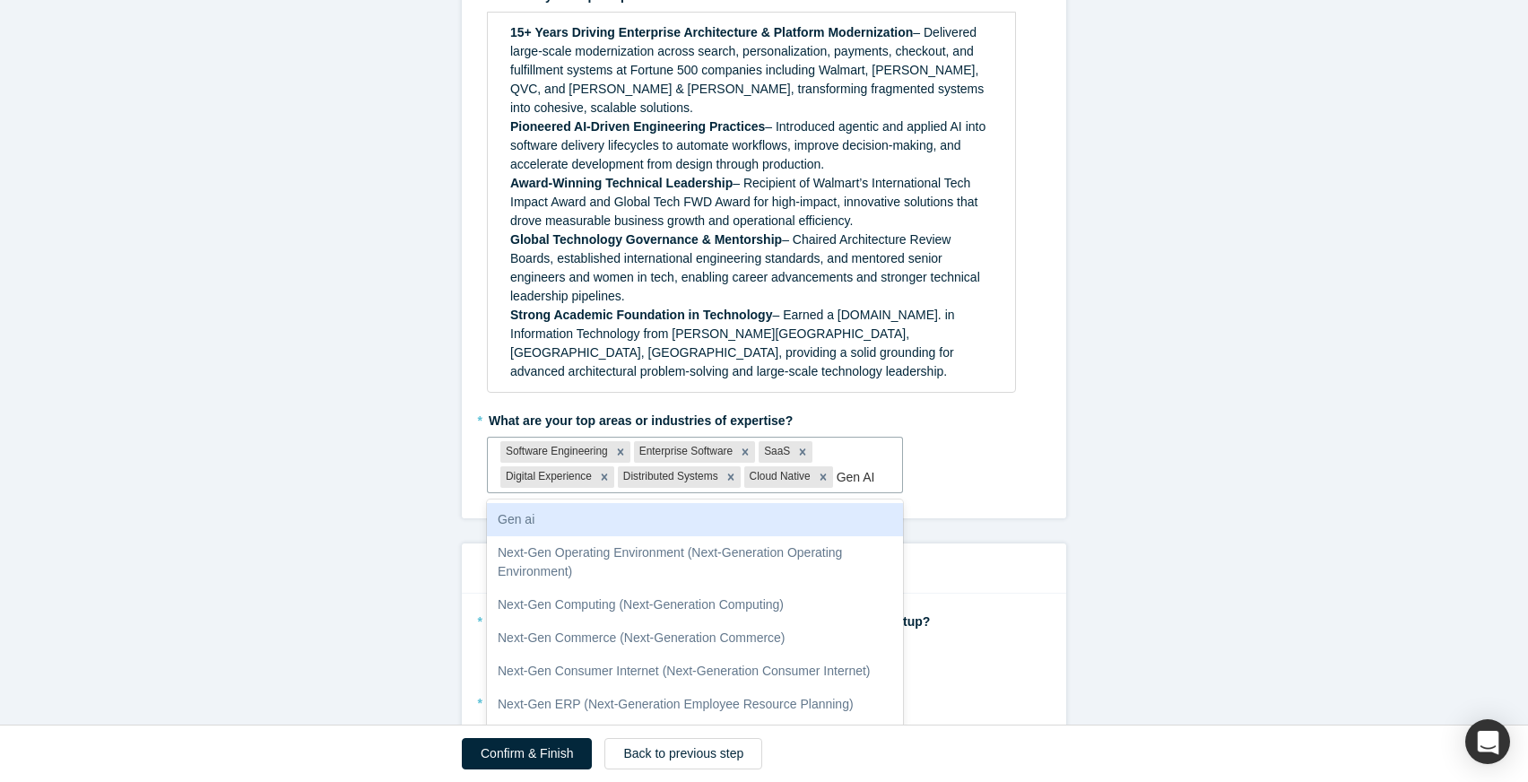
click at [720, 503] on div "Gen ai" at bounding box center [695, 519] width 416 height 33
type input "Gen AI"
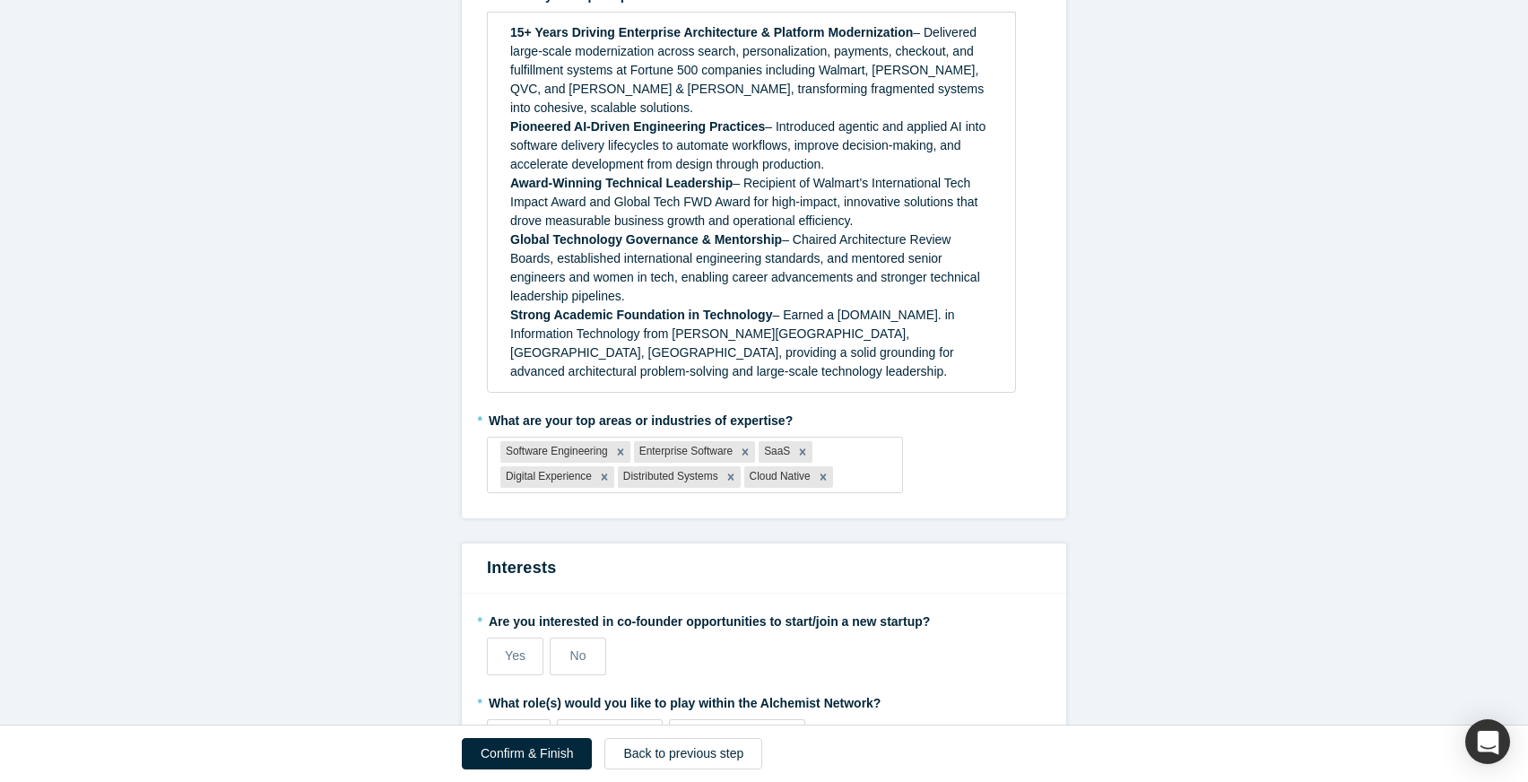
click at [960, 443] on div "* What are your top areas or industries of expertise? Software Engineering Ente…" at bounding box center [764, 449] width 554 height 88
click at [862, 466] on div at bounding box center [862, 477] width 53 height 22
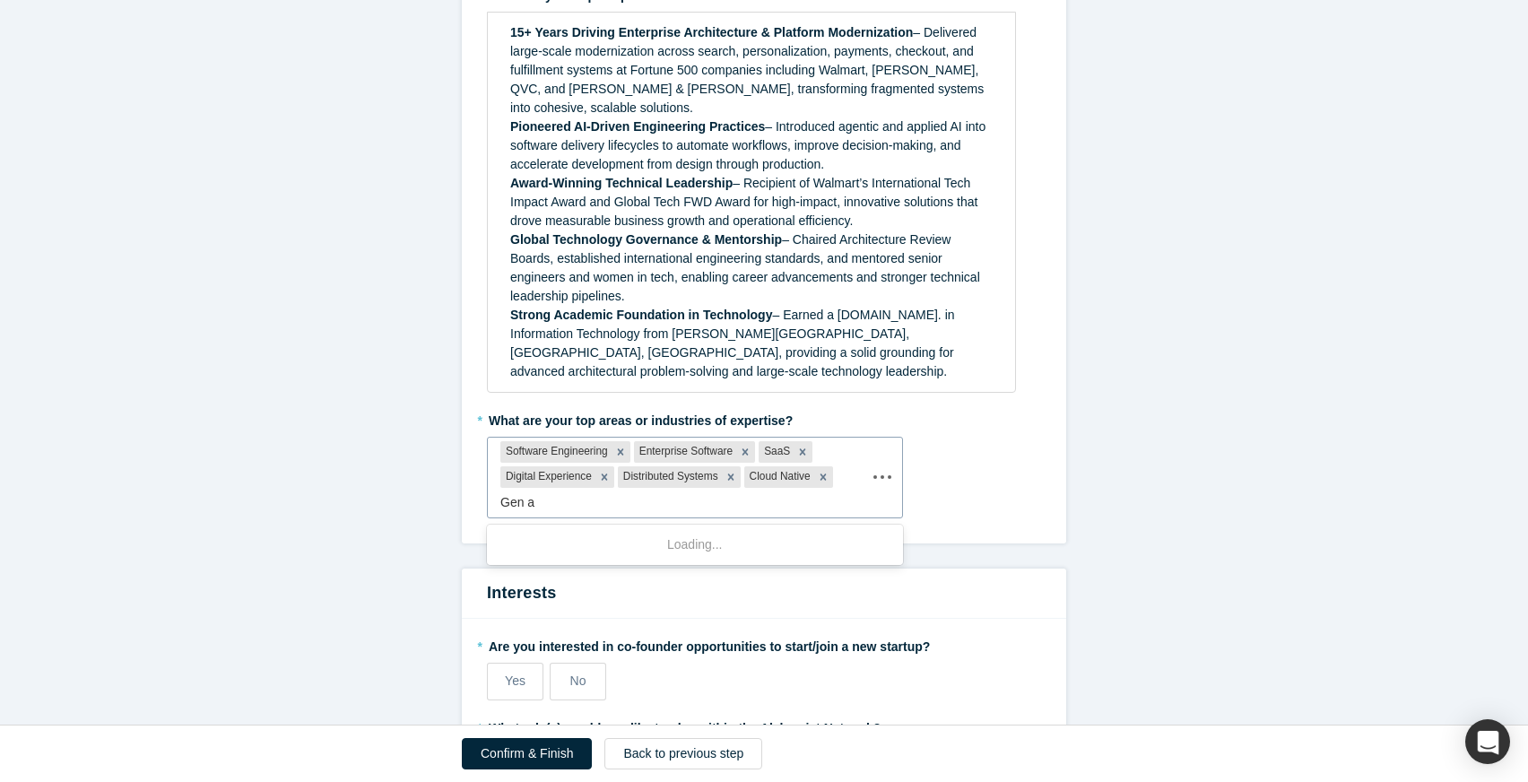
type input "Gen ai"
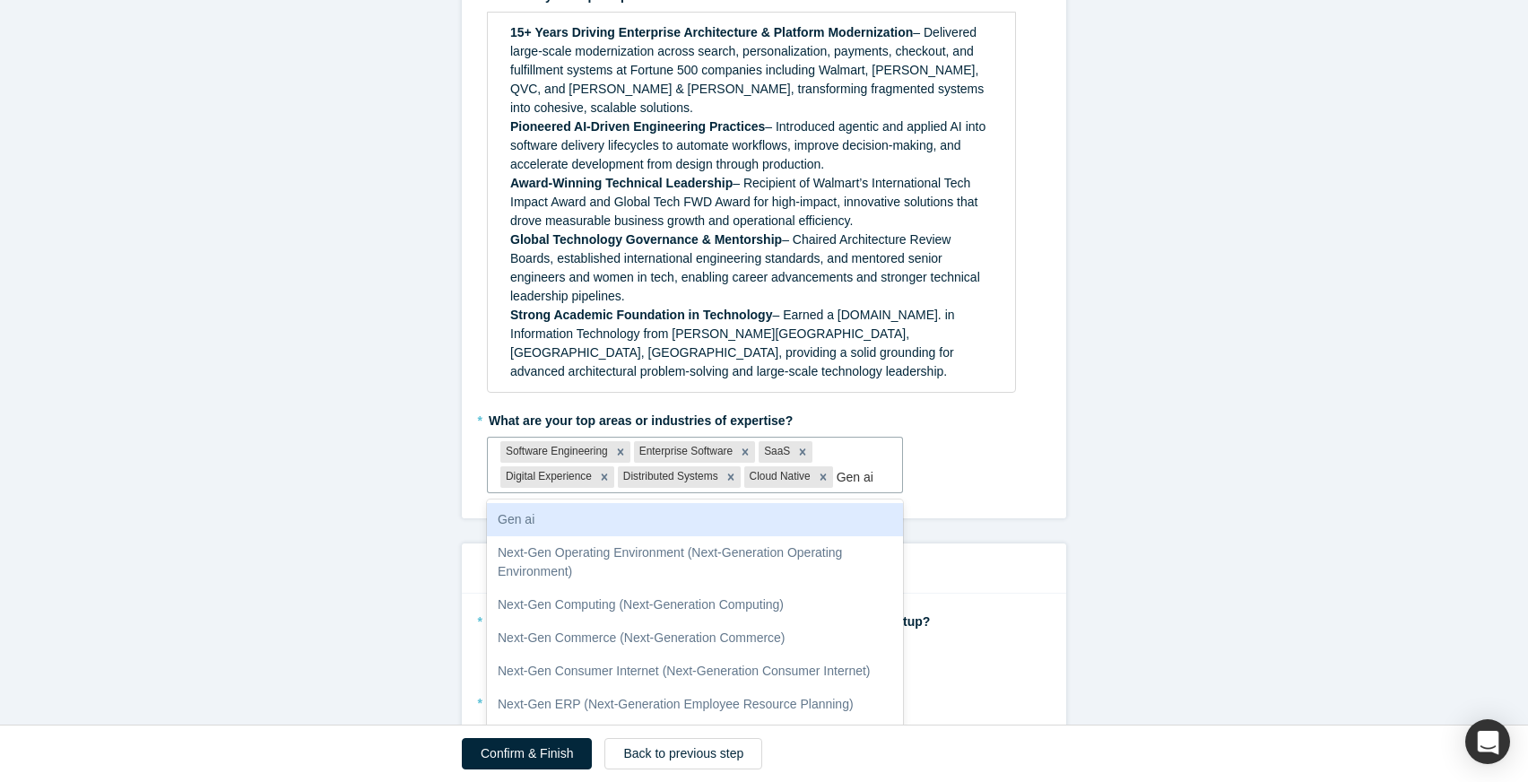
click at [703, 503] on div "Gen ai" at bounding box center [695, 519] width 416 height 33
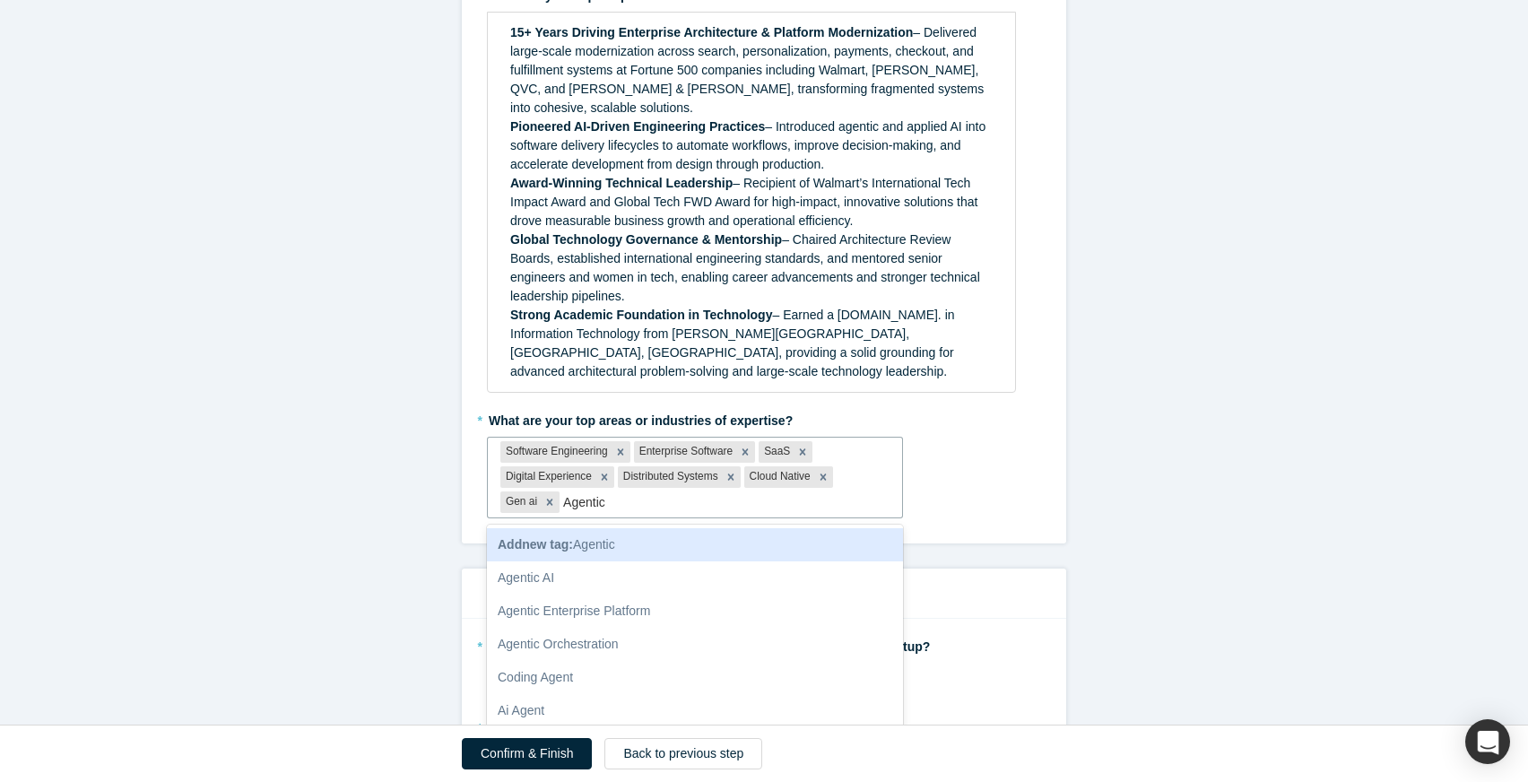
type input "Agentic A"
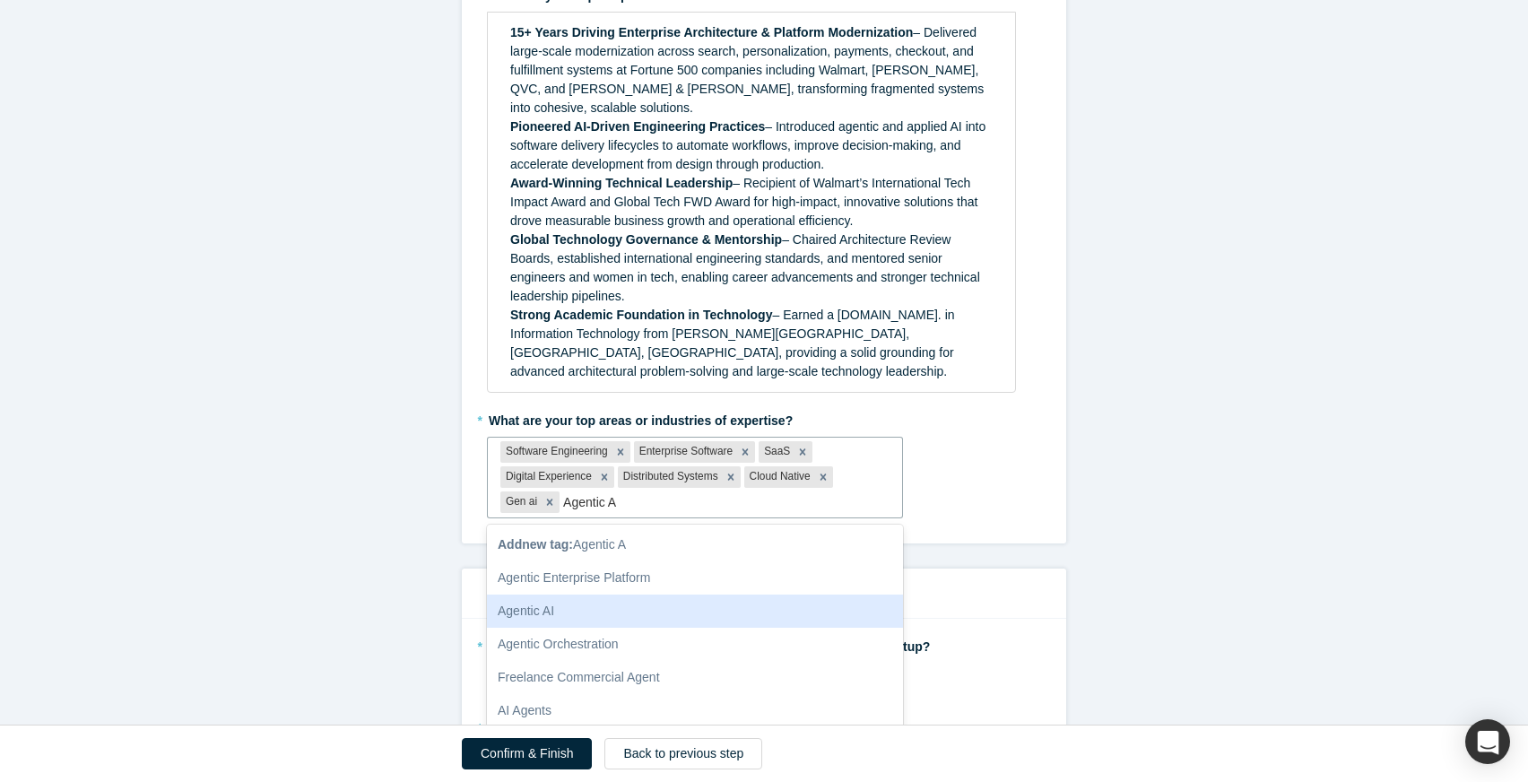
click at [662, 594] on div "Agentic AI" at bounding box center [695, 610] width 416 height 33
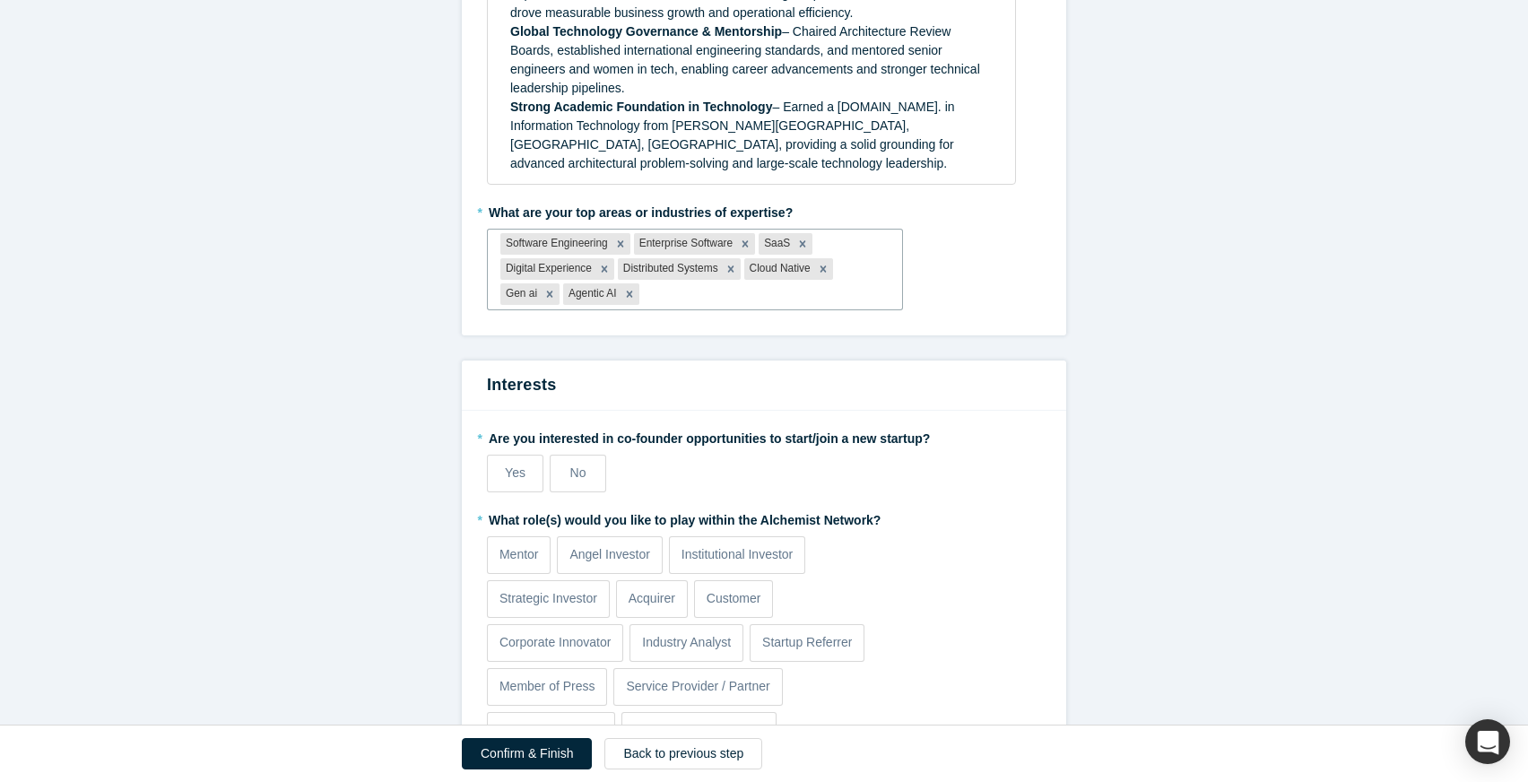
scroll to position [1058, 0]
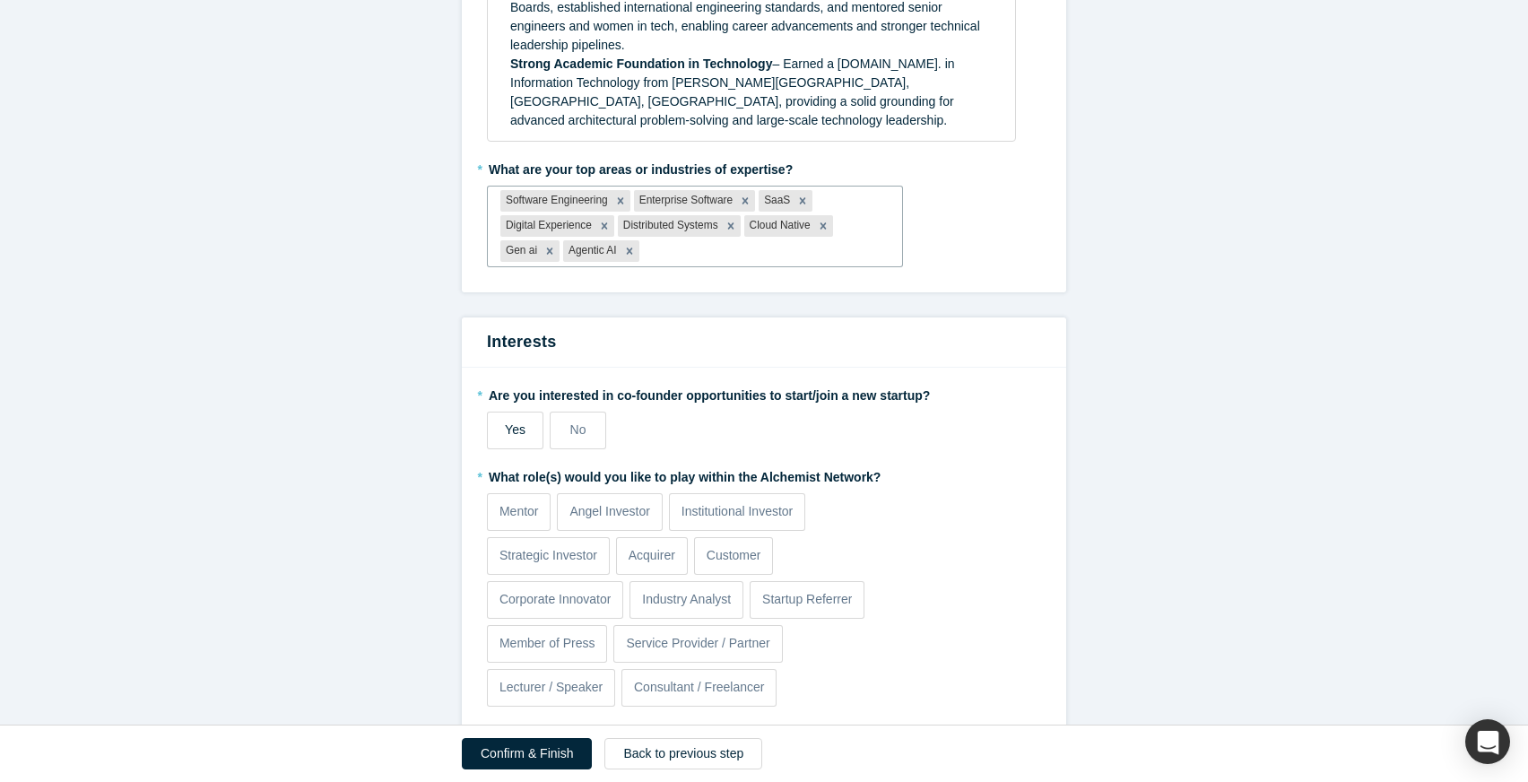
click at [516, 422] on span "Yes" at bounding box center [515, 429] width 21 height 14
click at [518, 502] on p "Mentor" at bounding box center [518, 511] width 39 height 19
click at [0, 0] on input "Mentor" at bounding box center [0, 0] width 0 height 0
click at [506, 422] on span "Yes" at bounding box center [515, 429] width 21 height 14
click at [0, 0] on input "Yes" at bounding box center [0, 0] width 0 height 0
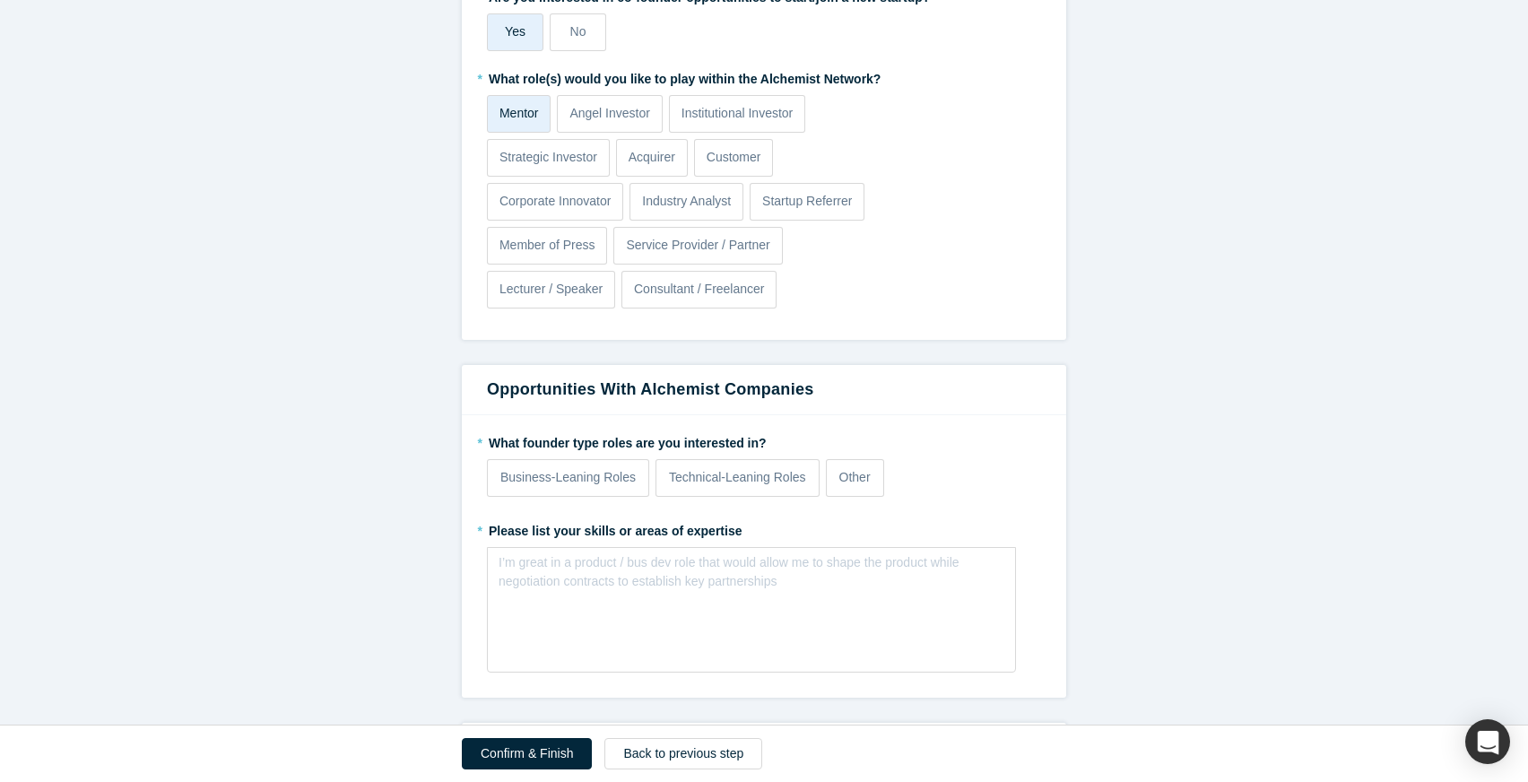
scroll to position [1551, 0]
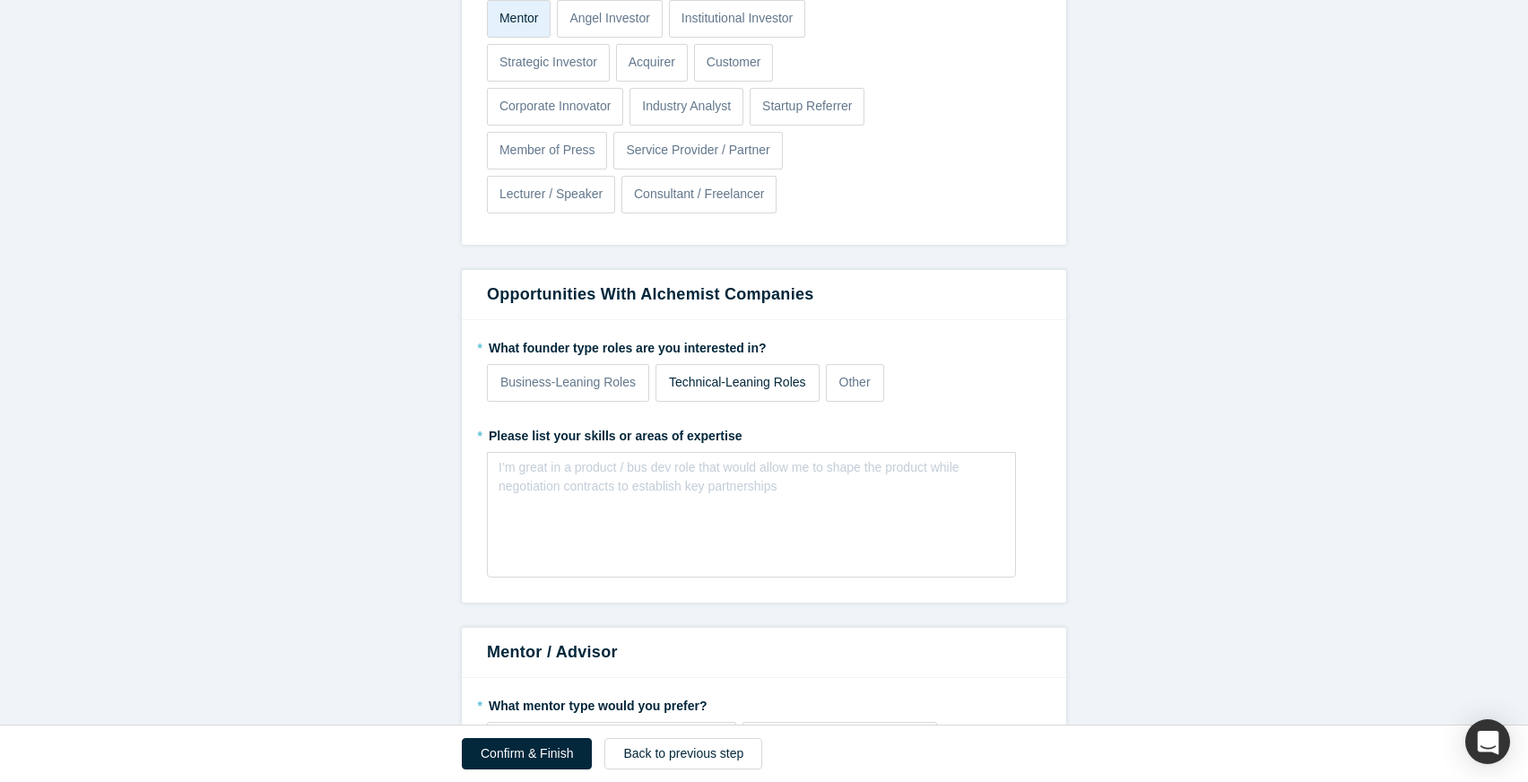
click at [697, 364] on label "Technical-Leaning Roles" at bounding box center [737, 383] width 164 height 38
click at [0, 0] on input "Technical-Leaning Roles" at bounding box center [0, 0] width 0 height 0
click at [636, 458] on div "rdw-editor" at bounding box center [751, 473] width 505 height 30
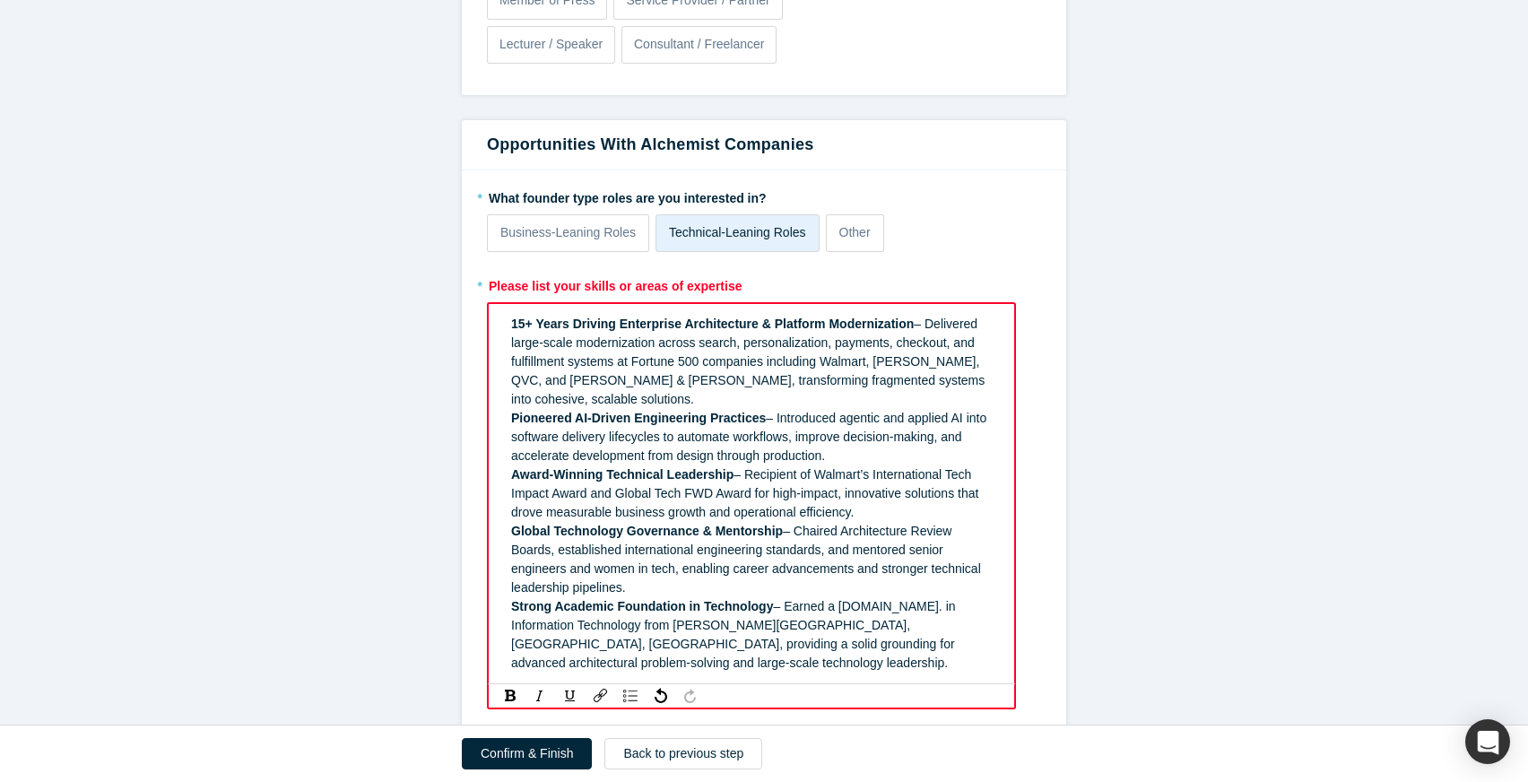
scroll to position [1701, 0]
click at [769, 523] on div "Global Technology Governance & Mentorship – Chaired Architecture Review Boards,…" at bounding box center [751, 558] width 481 height 75
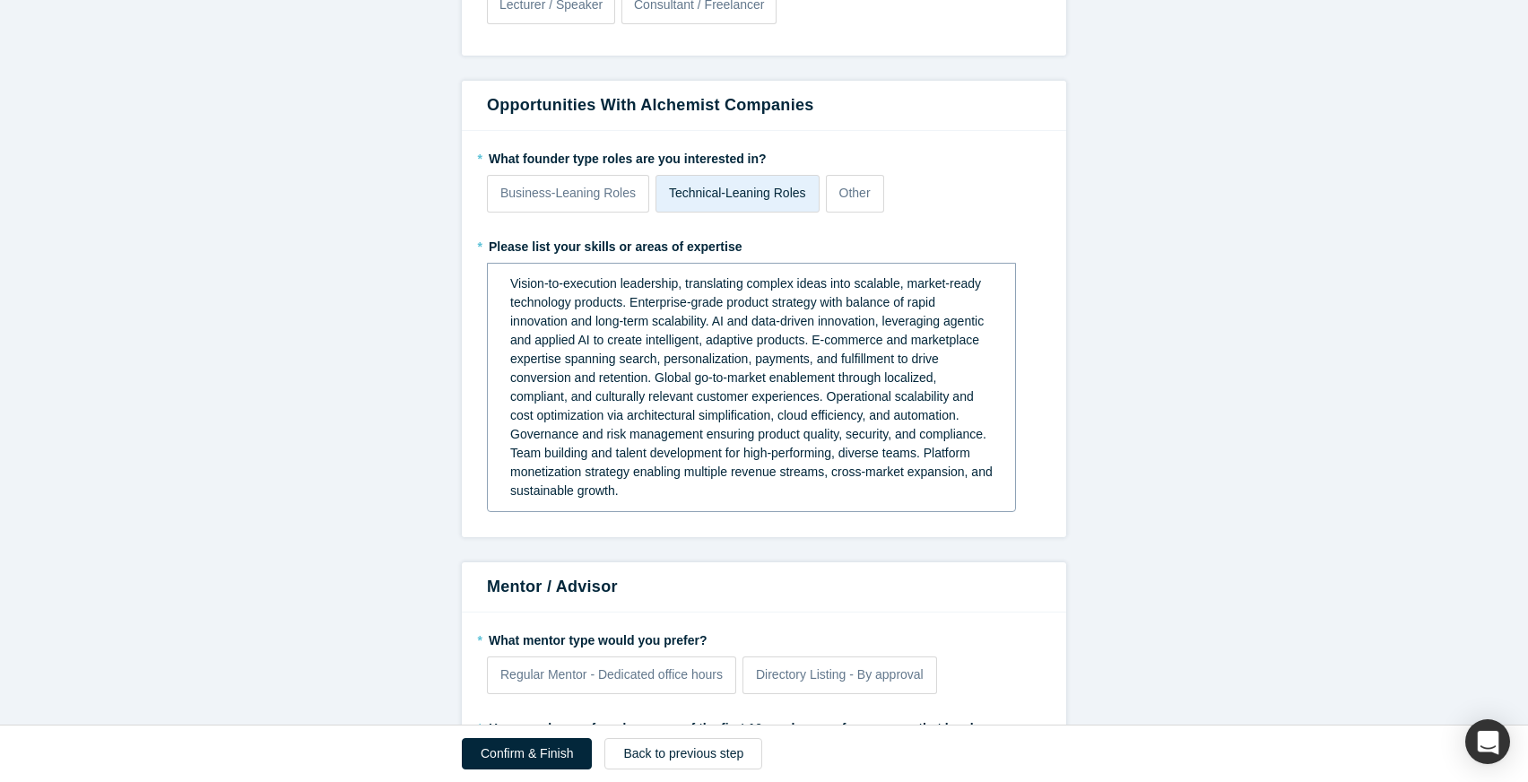
scroll to position [1828, 0]
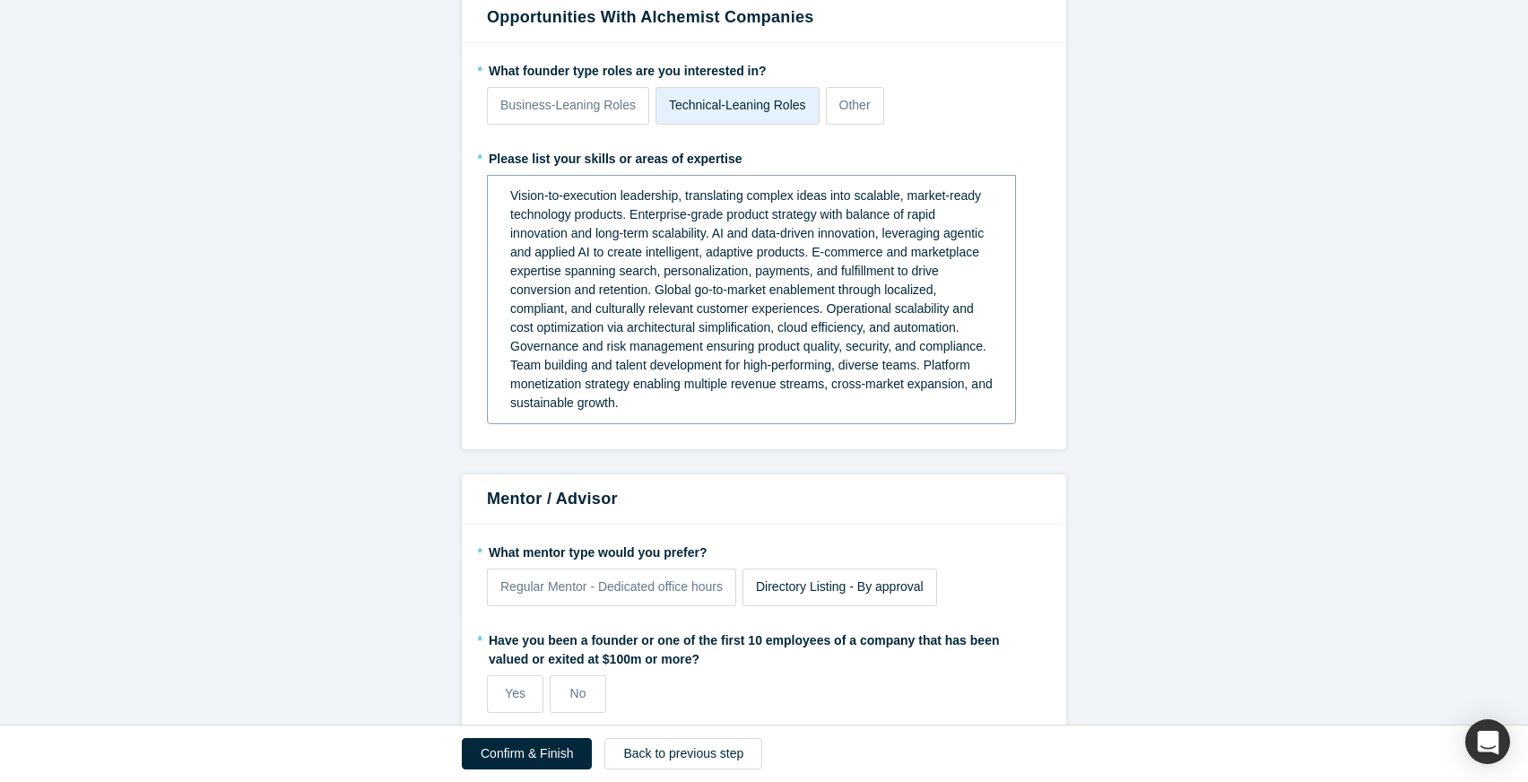
click at [854, 579] on span "Directory Listing - By approval" at bounding box center [840, 586] width 168 height 14
click at [0, 0] on input "Directory Listing - By approval" at bounding box center [0, 0] width 0 height 0
click at [564, 675] on label "No" at bounding box center [578, 694] width 56 height 38
click at [0, 0] on input "No" at bounding box center [0, 0] width 0 height 0
click at [510, 761] on button "Confirm & Finish" at bounding box center [527, 753] width 130 height 31
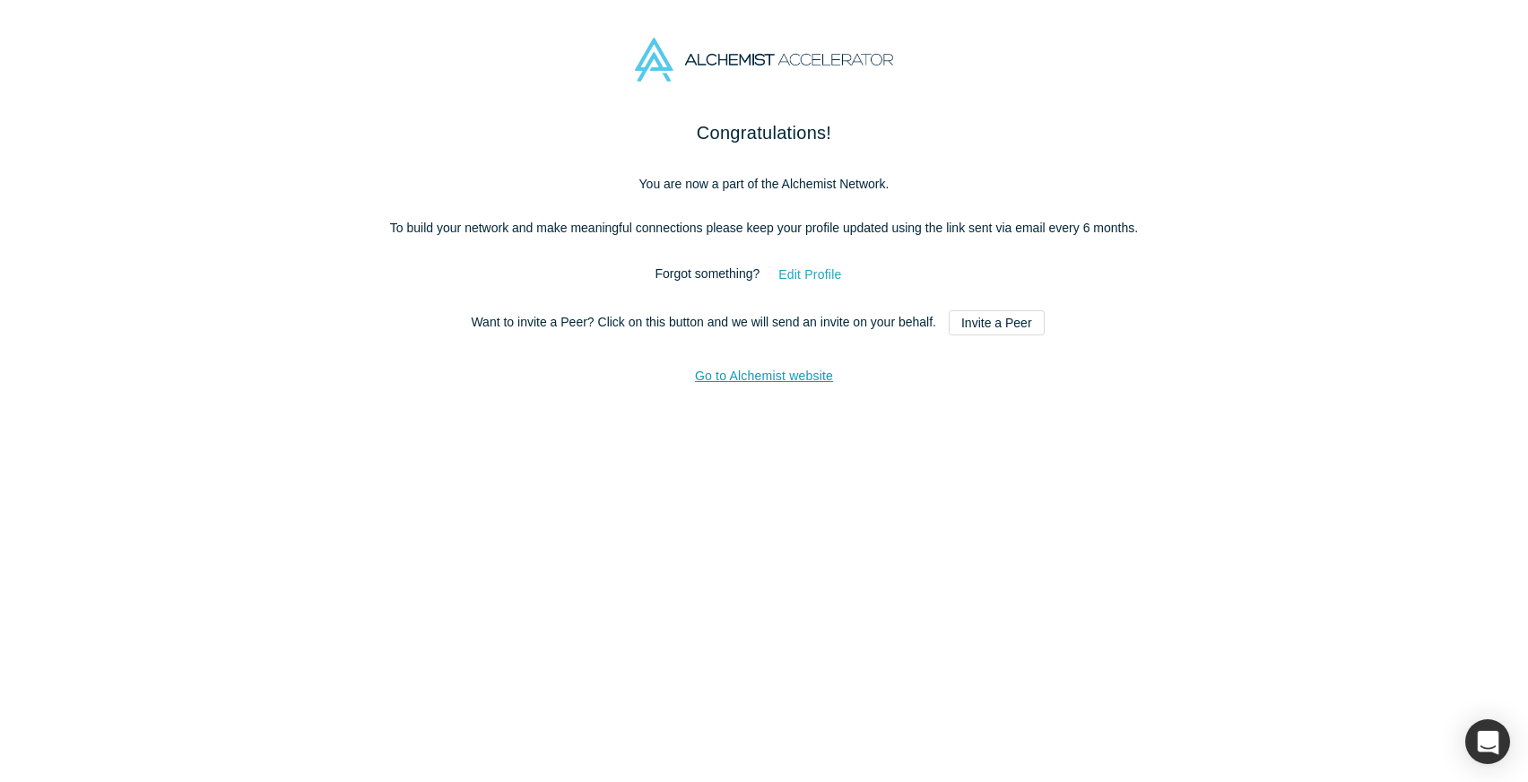
click at [825, 290] on button "Edit Profile" at bounding box center [809, 274] width 100 height 31
select select "US"
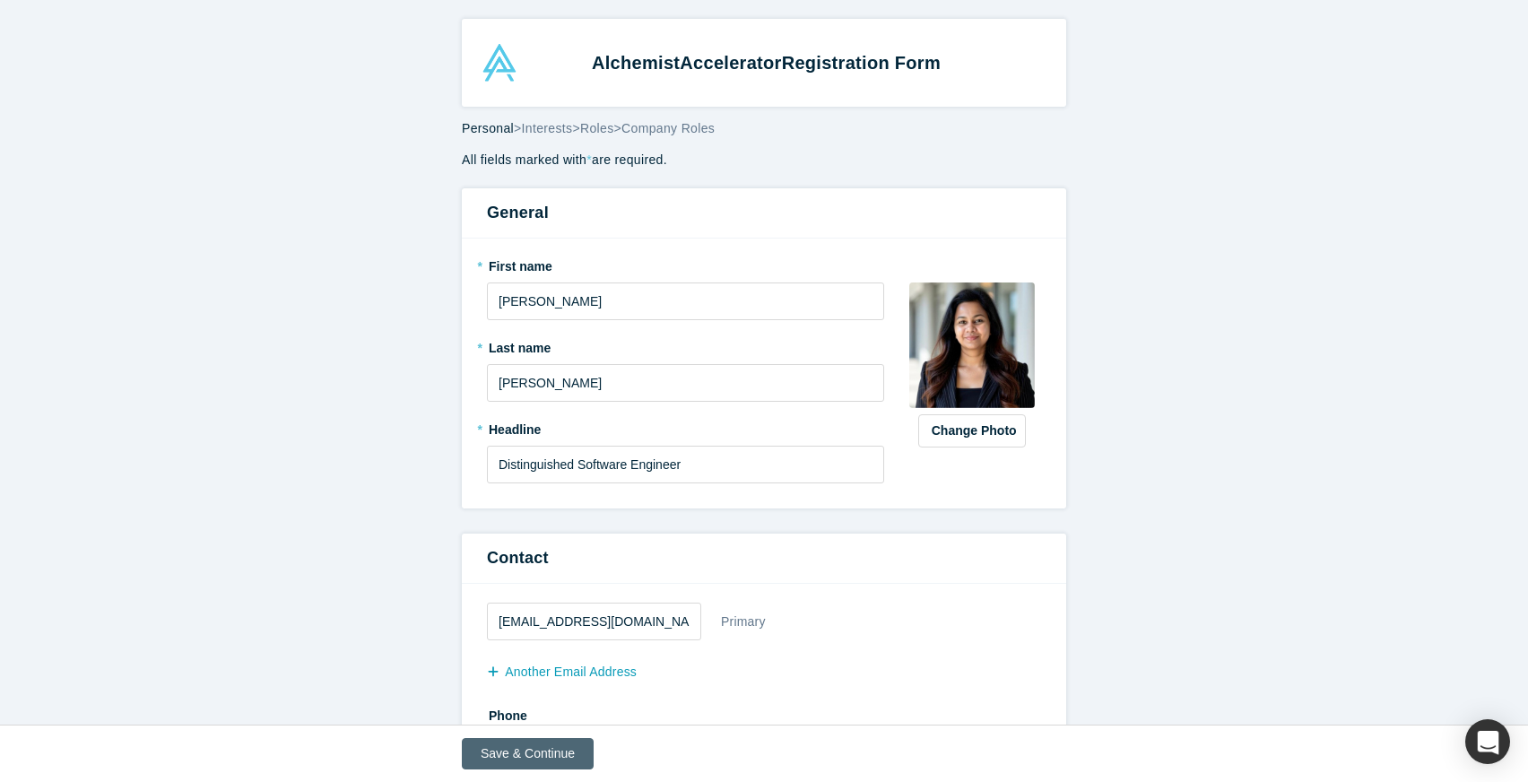
click at [520, 747] on button "Save & Continue" at bounding box center [528, 753] width 132 height 31
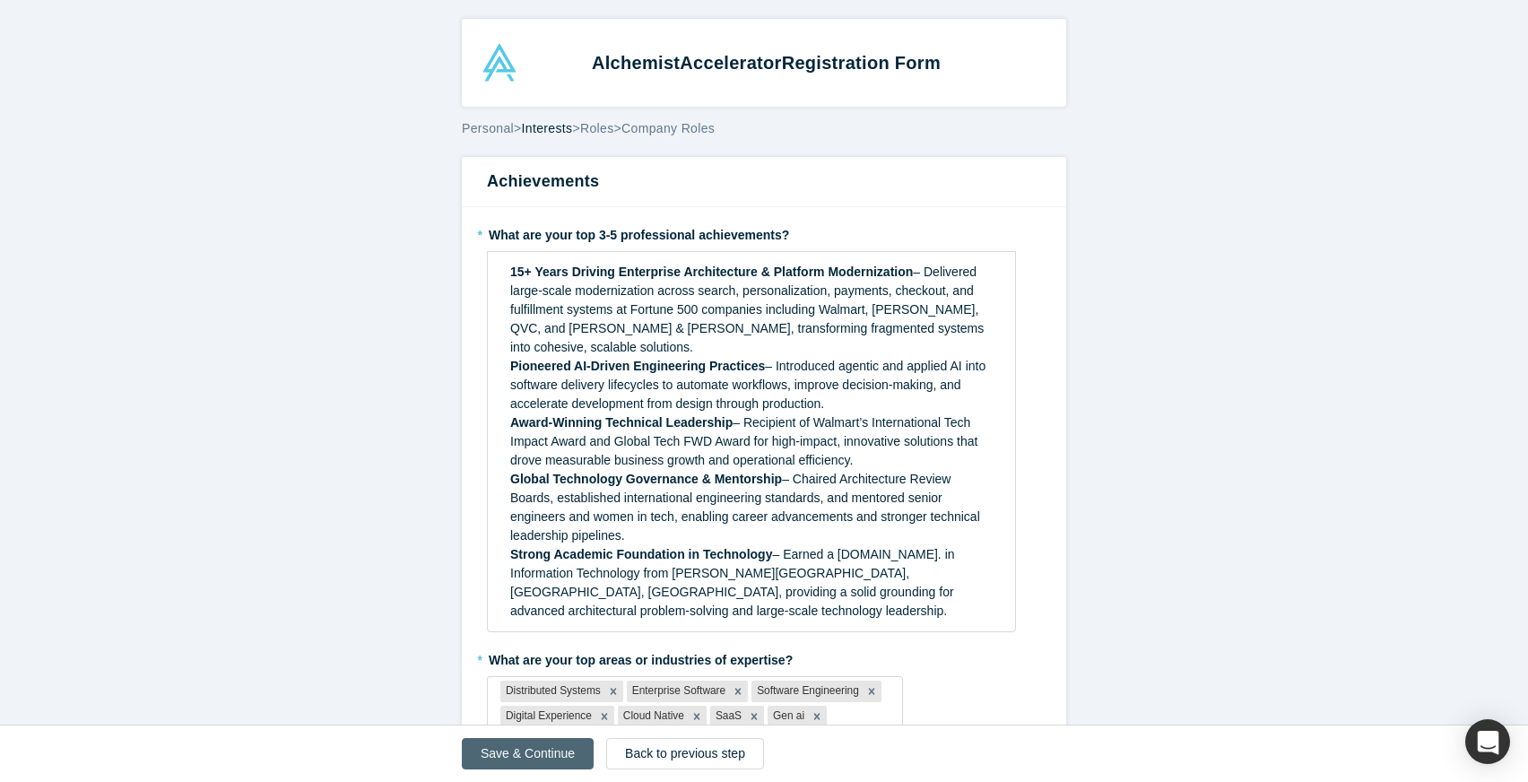
click at [520, 747] on button "Save & Continue" at bounding box center [528, 753] width 132 height 31
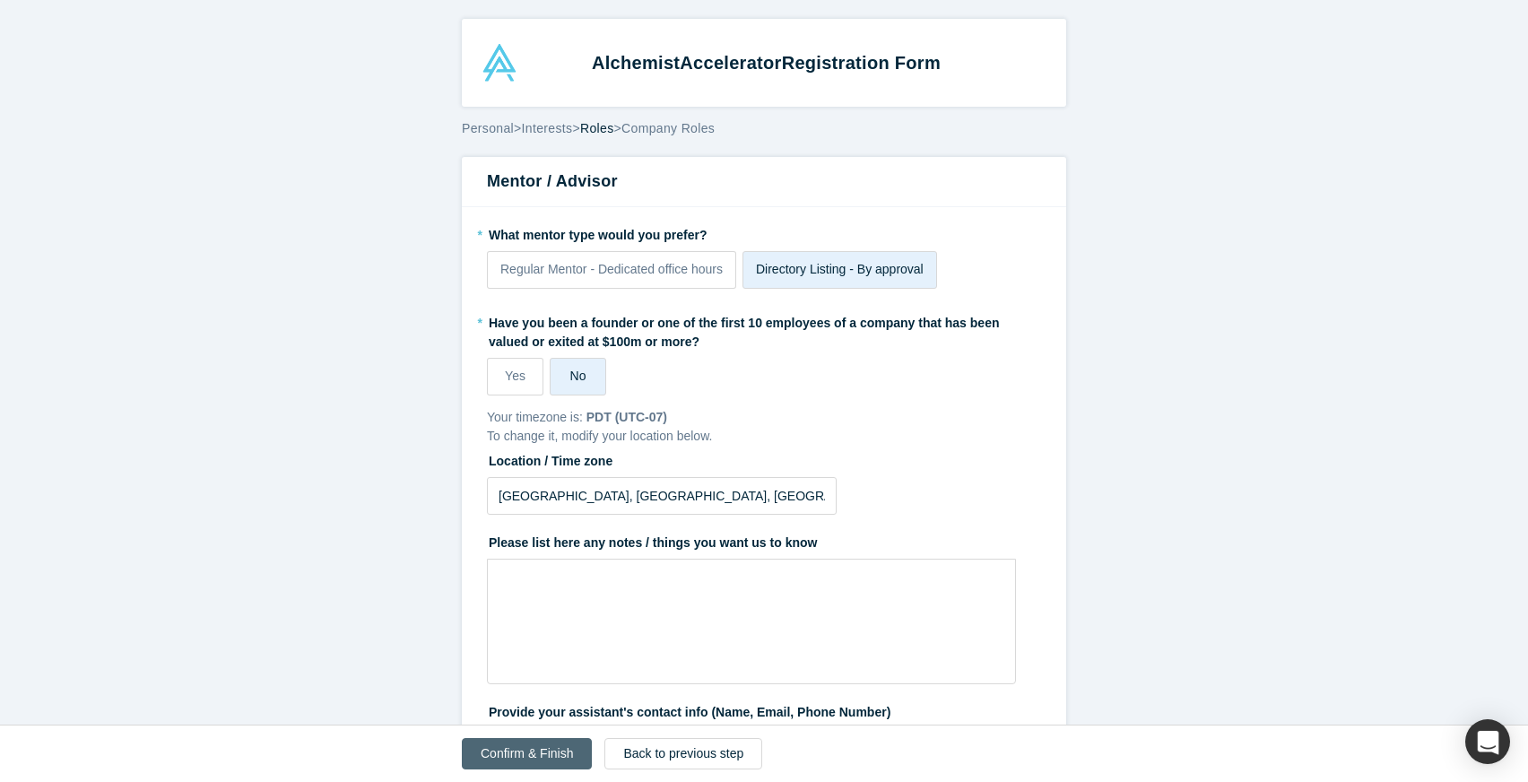
click at [520, 747] on button "Confirm & Finish" at bounding box center [527, 753] width 130 height 31
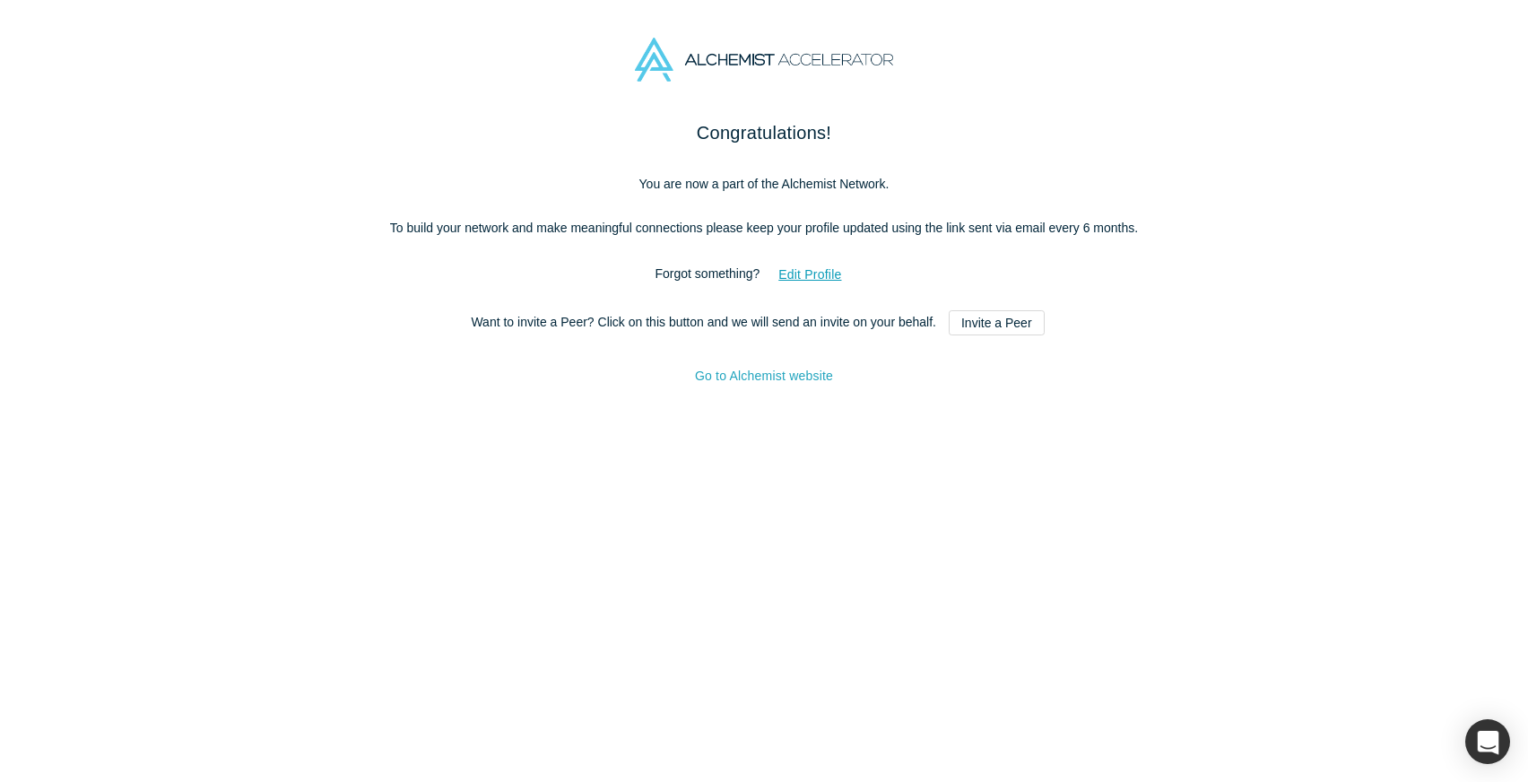
click at [774, 383] on link "Go to Alchemist website" at bounding box center [764, 375] width 138 height 14
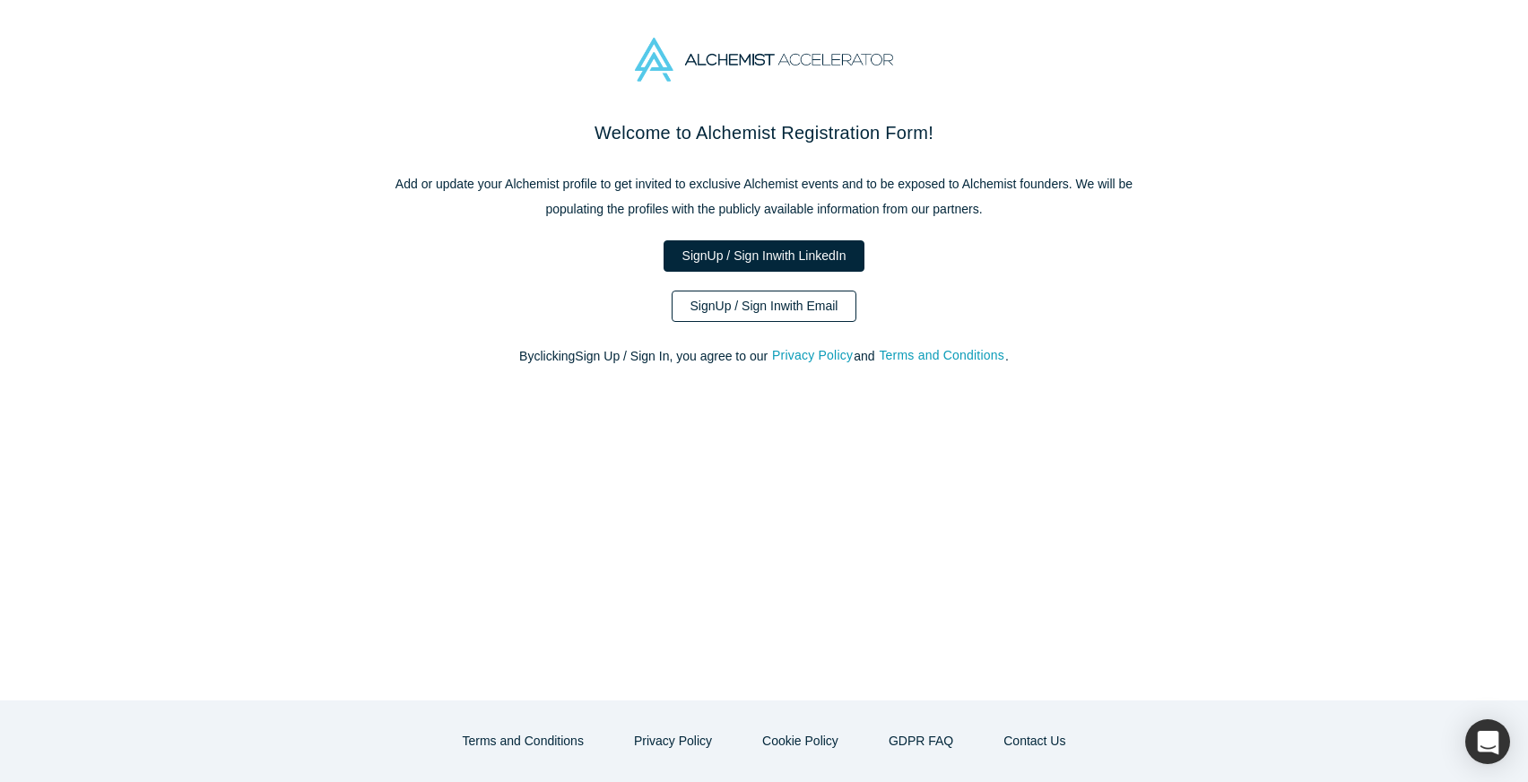
click at [779, 306] on link "Sign Up / Sign In with Email" at bounding box center [764, 305] width 186 height 31
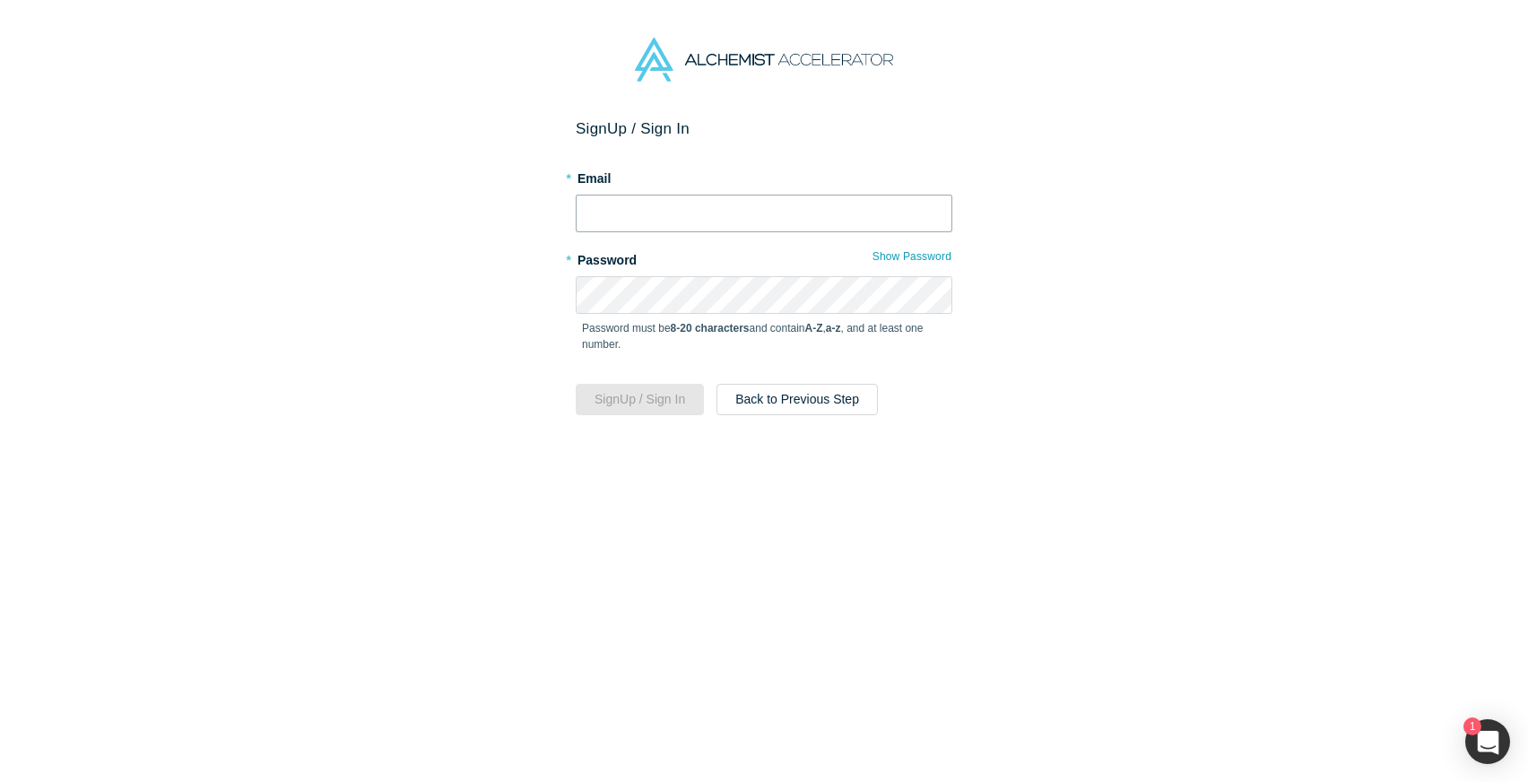
click at [765, 211] on input "text" at bounding box center [764, 214] width 377 height 38
type input "[EMAIL_ADDRESS][DOMAIN_NAME]"
click at [645, 402] on button "Sign Up / Sign In" at bounding box center [640, 399] width 128 height 31
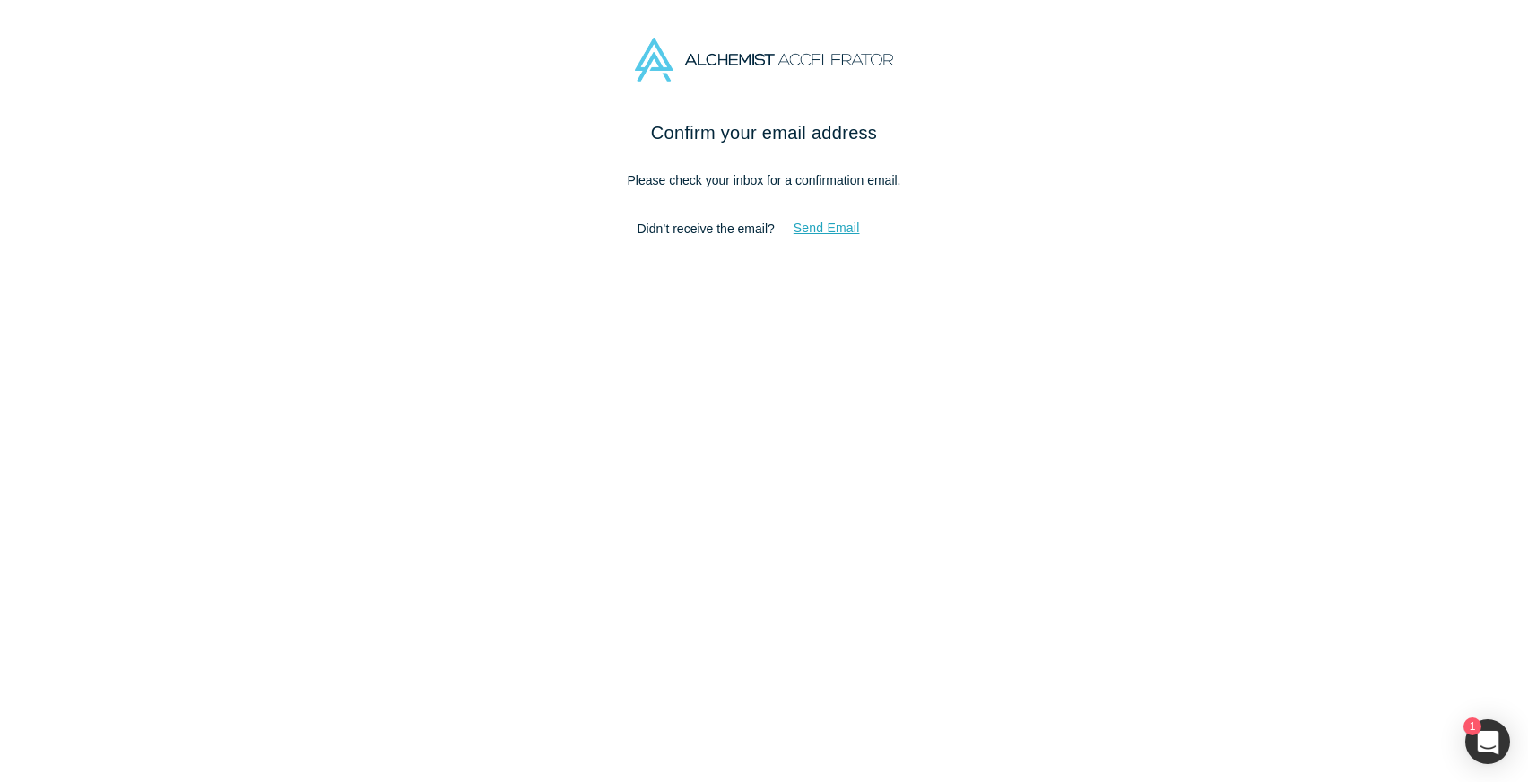
click at [844, 229] on button "Send Email" at bounding box center [827, 227] width 104 height 31
